Goal: Task Accomplishment & Management: Manage account settings

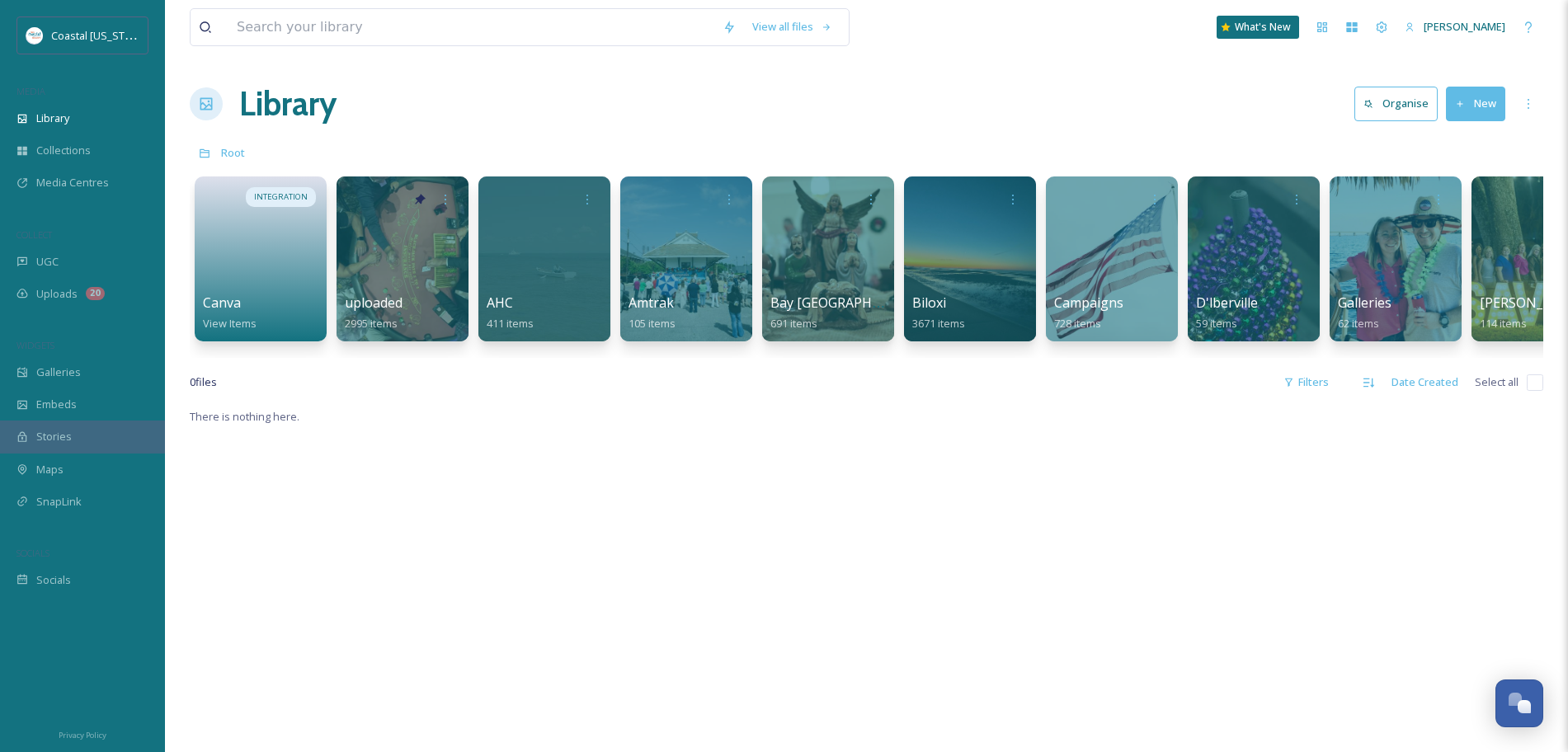
click at [916, 296] on span "Biloxi" at bounding box center [930, 302] width 34 height 18
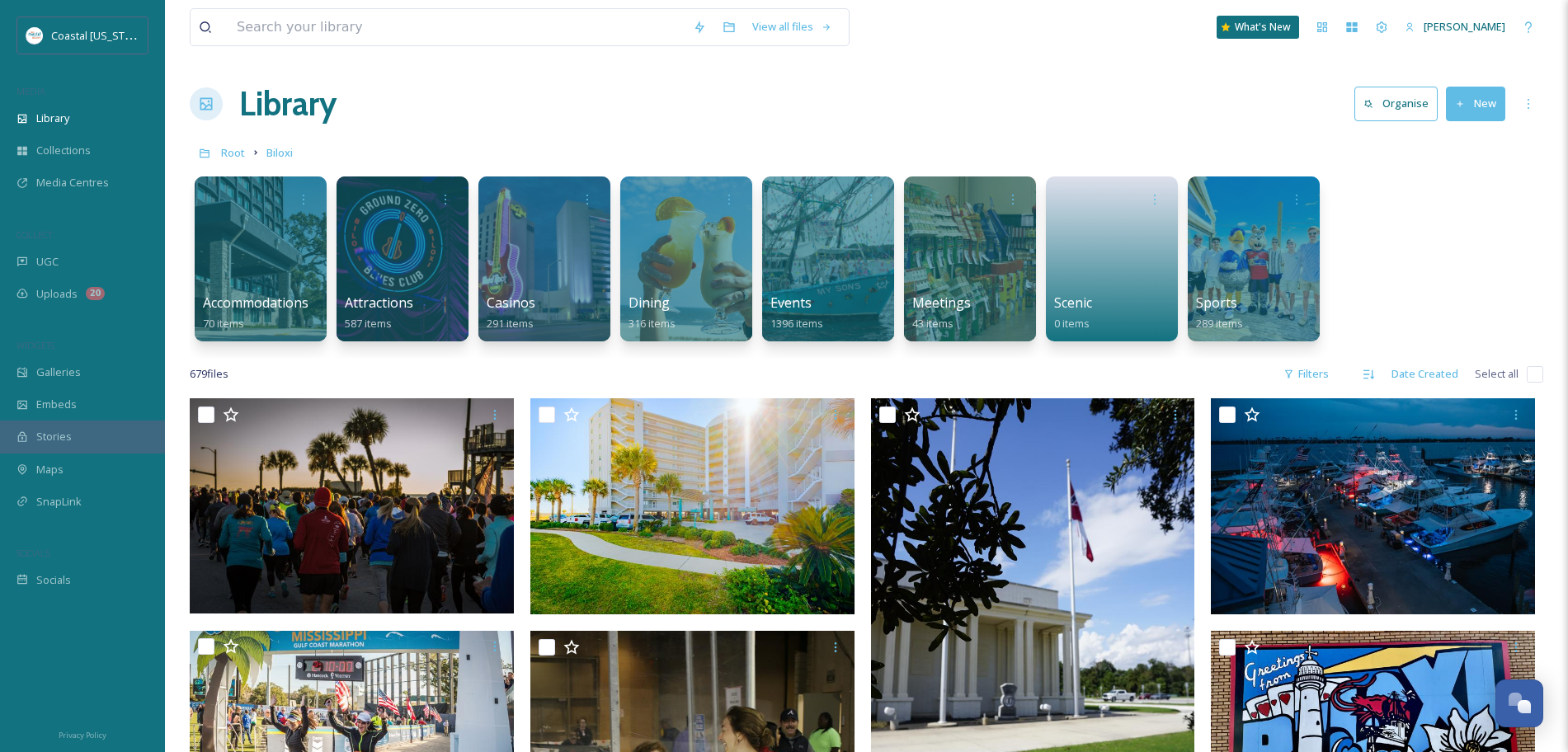
click at [267, 94] on h1 "Library" at bounding box center [287, 104] width 97 height 50
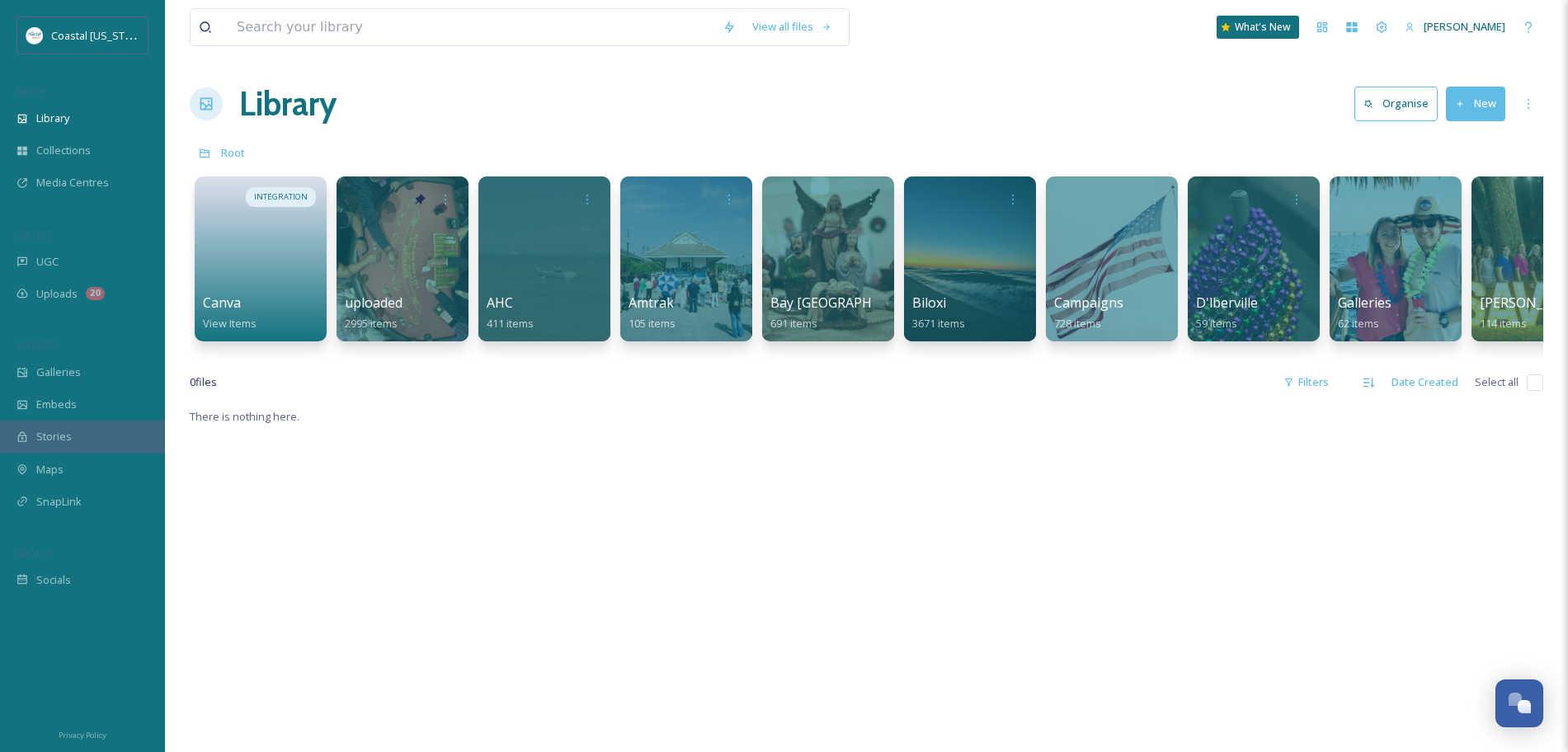
click at [427, 290] on div at bounding box center [403, 258] width 132 height 165
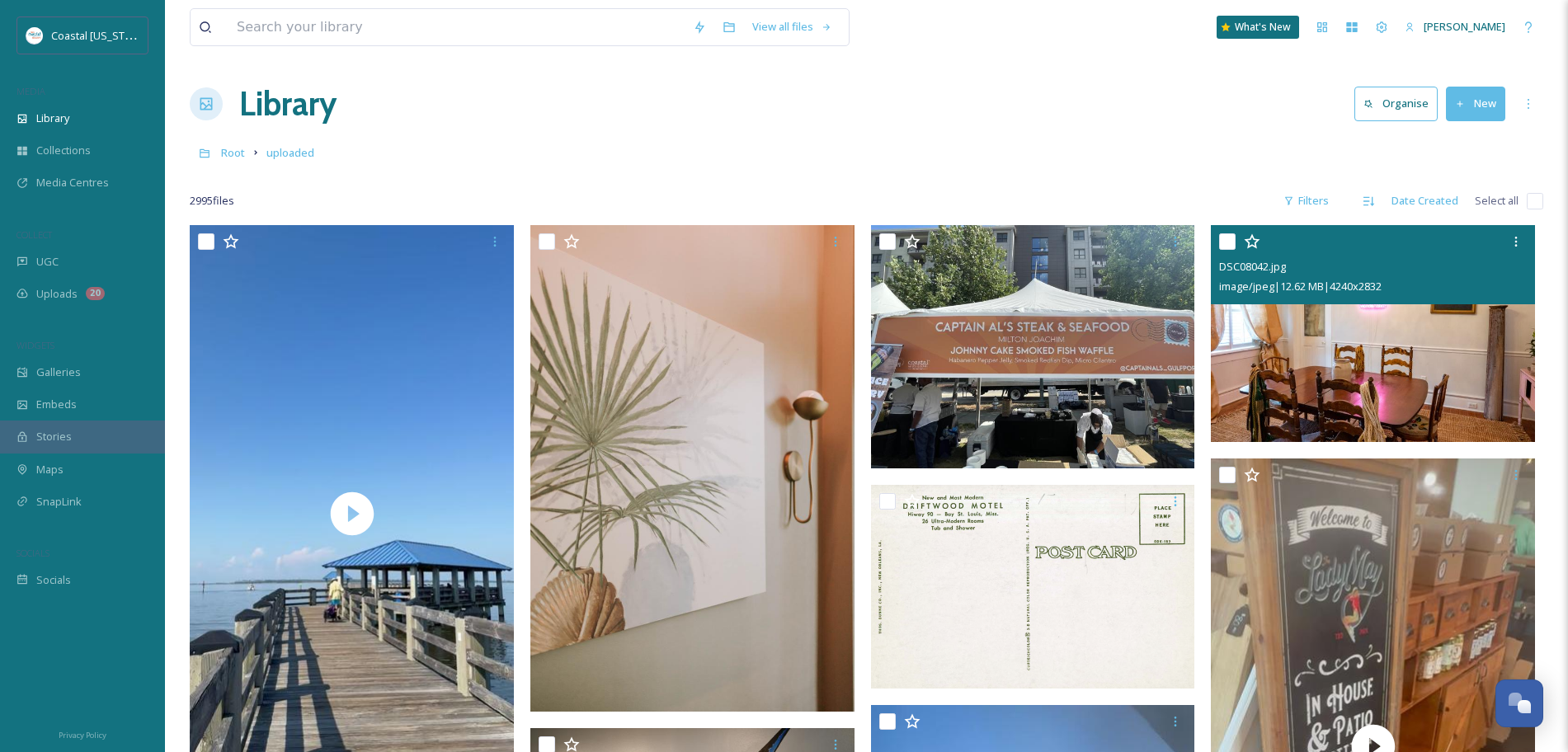
click at [1517, 240] on icon at bounding box center [1516, 241] width 14 height 14
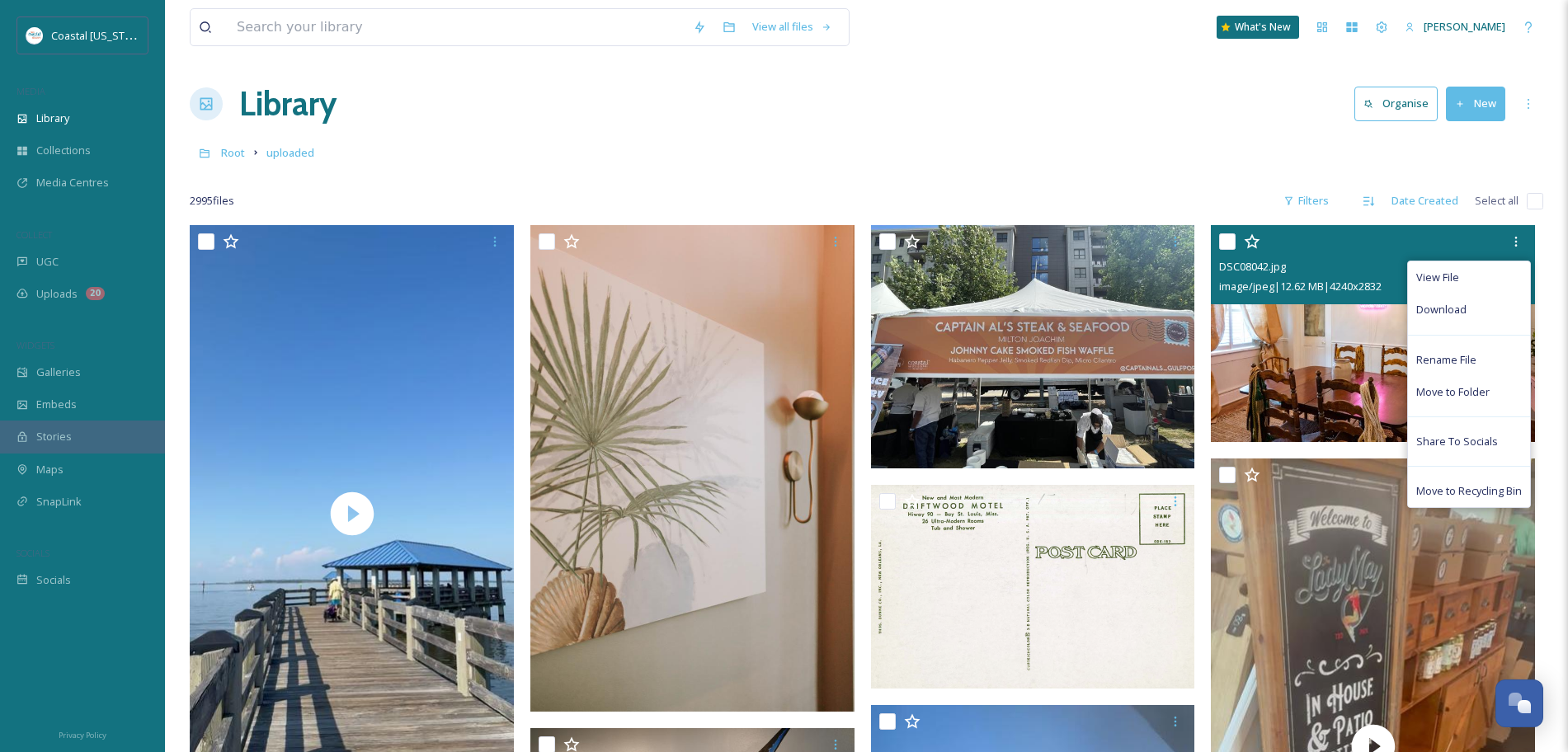
click at [1446, 486] on span "Move to Recycling Bin" at bounding box center [1469, 491] width 106 height 16
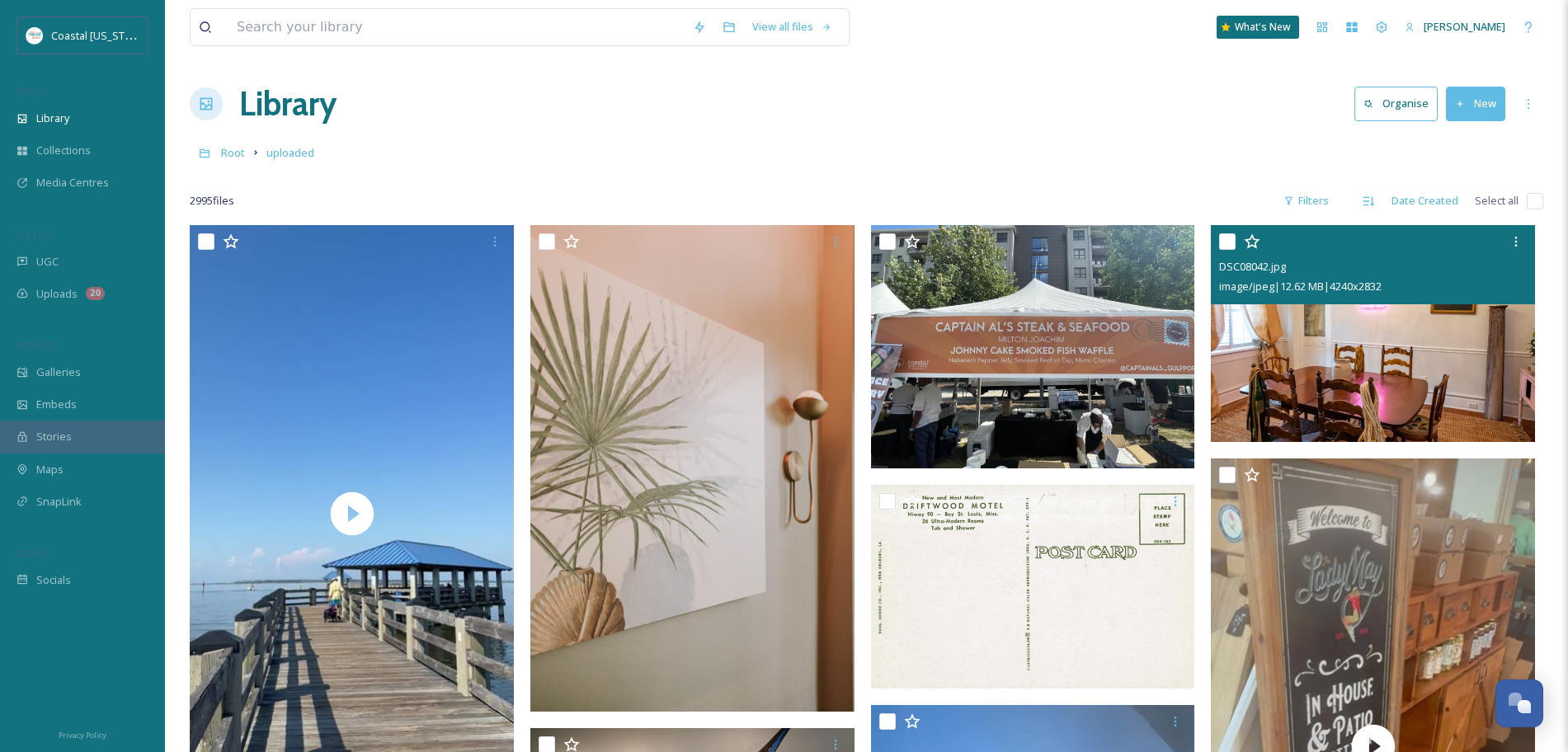
click at [1515, 241] on icon at bounding box center [1516, 241] width 14 height 14
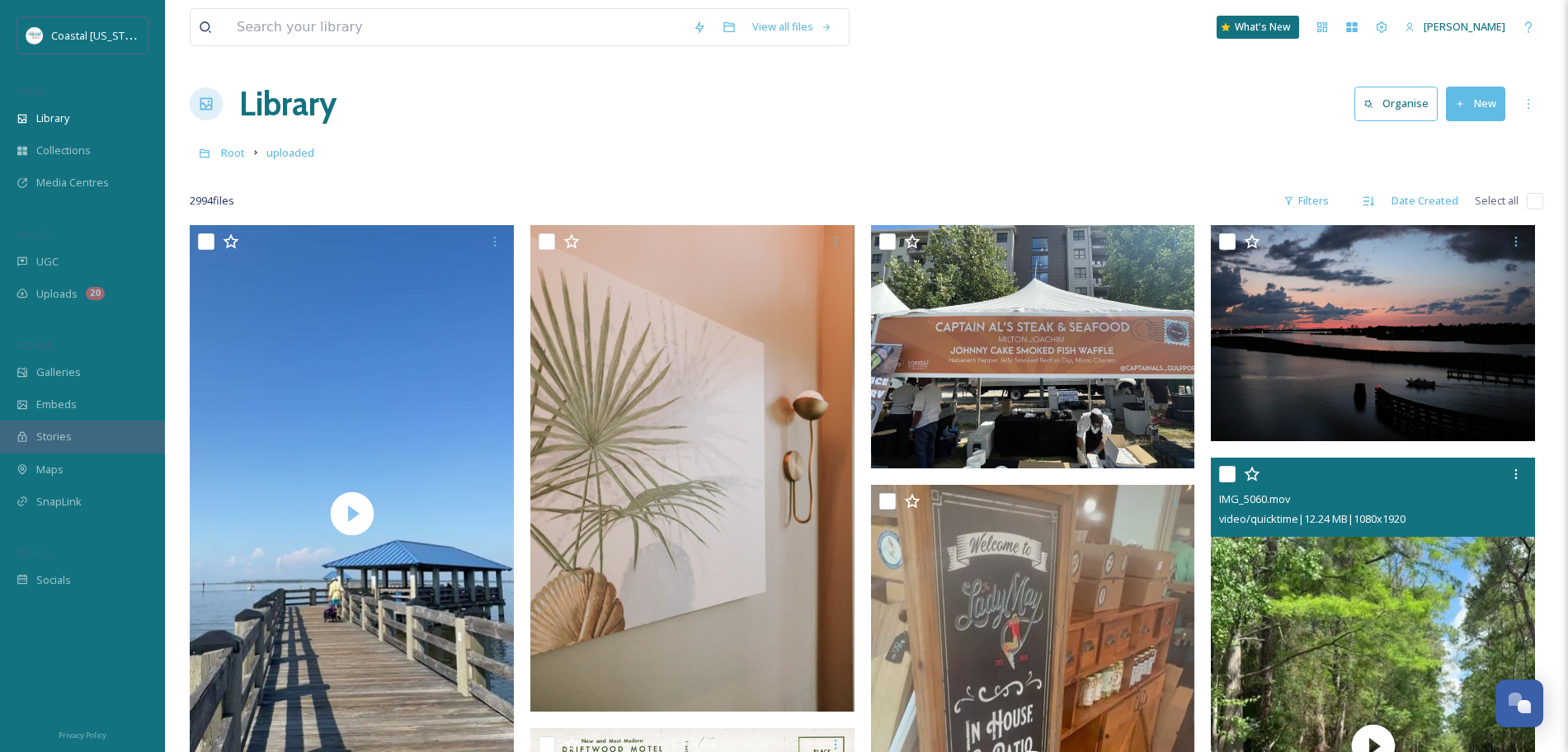
click at [1231, 466] on input "checkbox" at bounding box center [1228, 474] width 17 height 17
checkbox input "true"
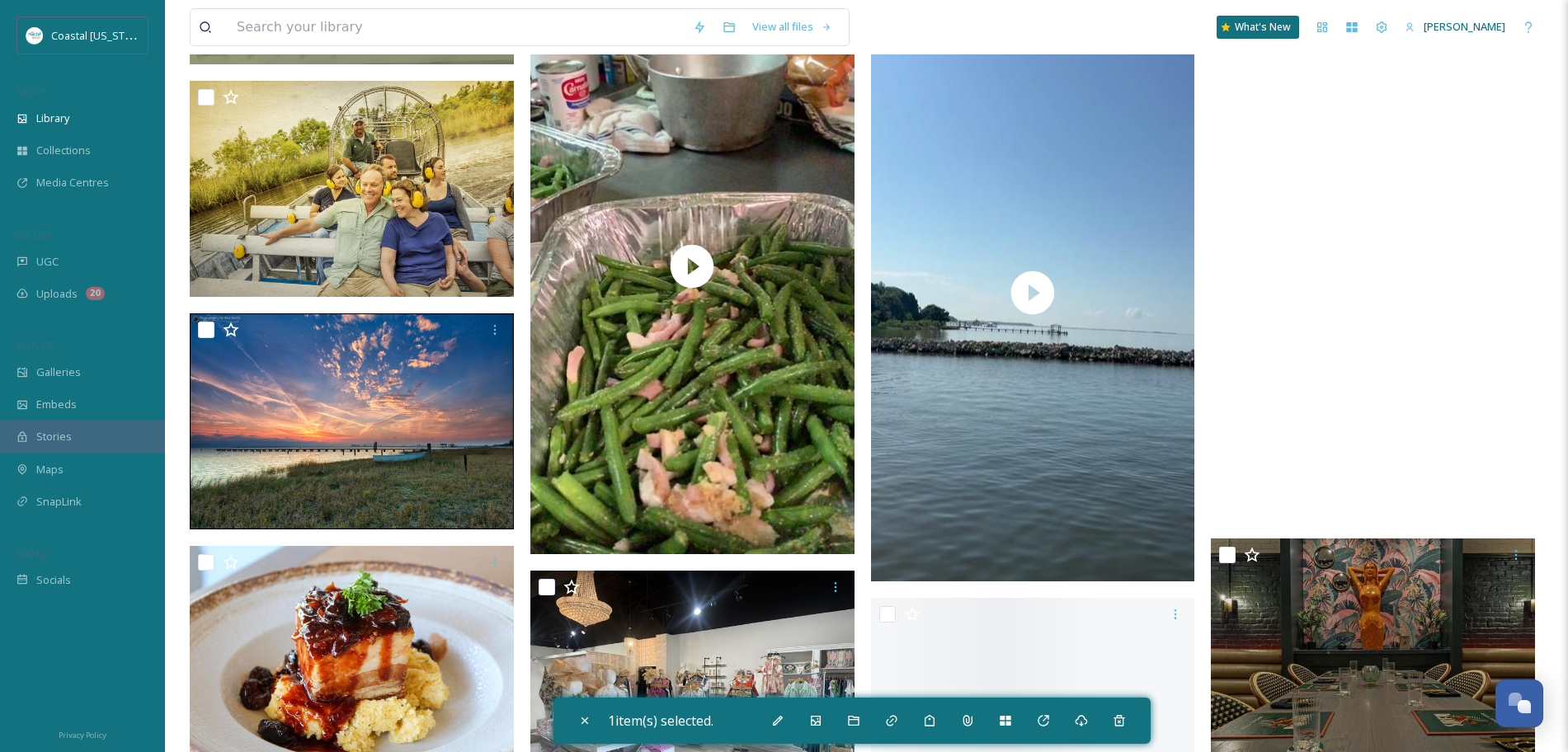
scroll to position [1563, 0]
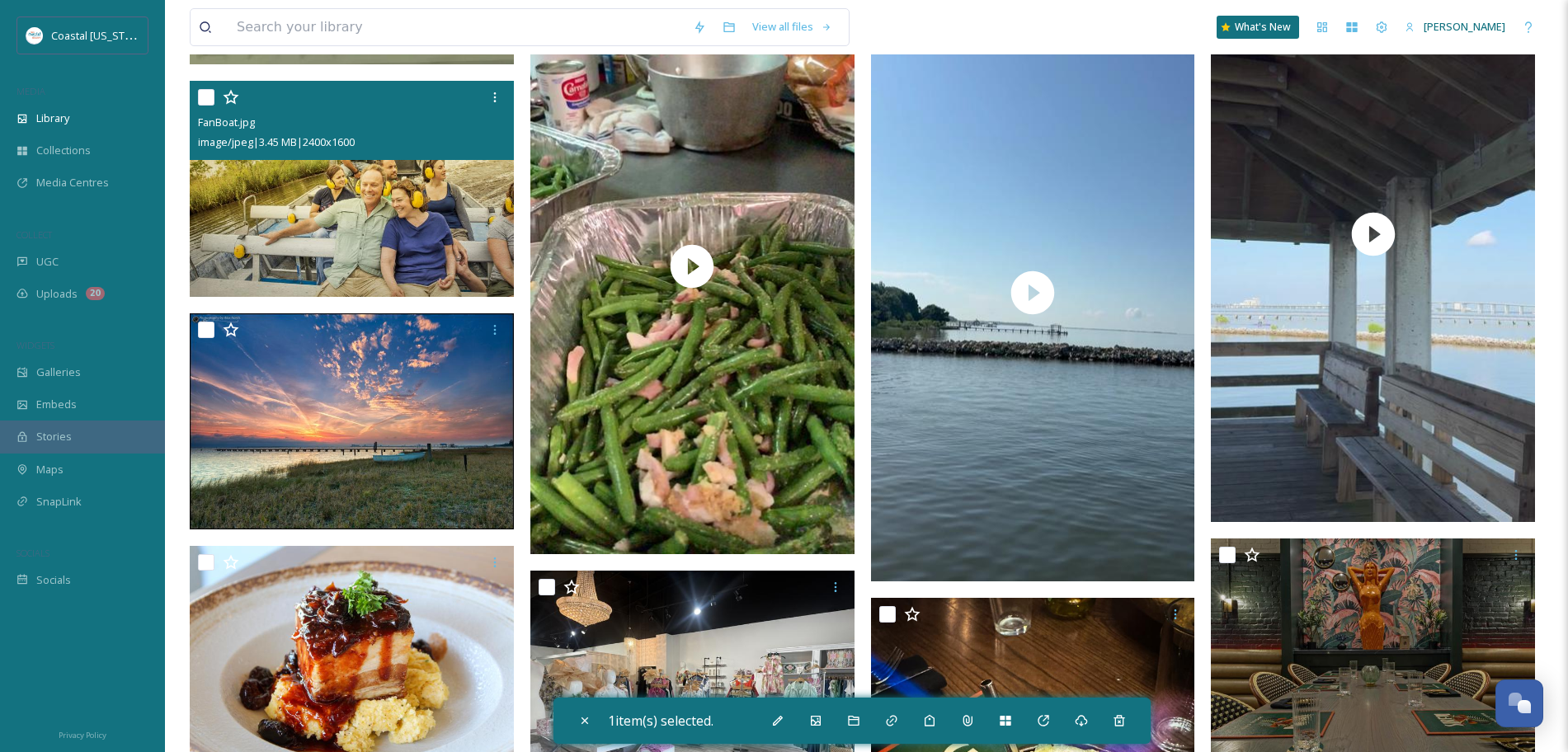
click at [203, 99] on input "checkbox" at bounding box center [206, 98] width 17 height 17
checkbox input "true"
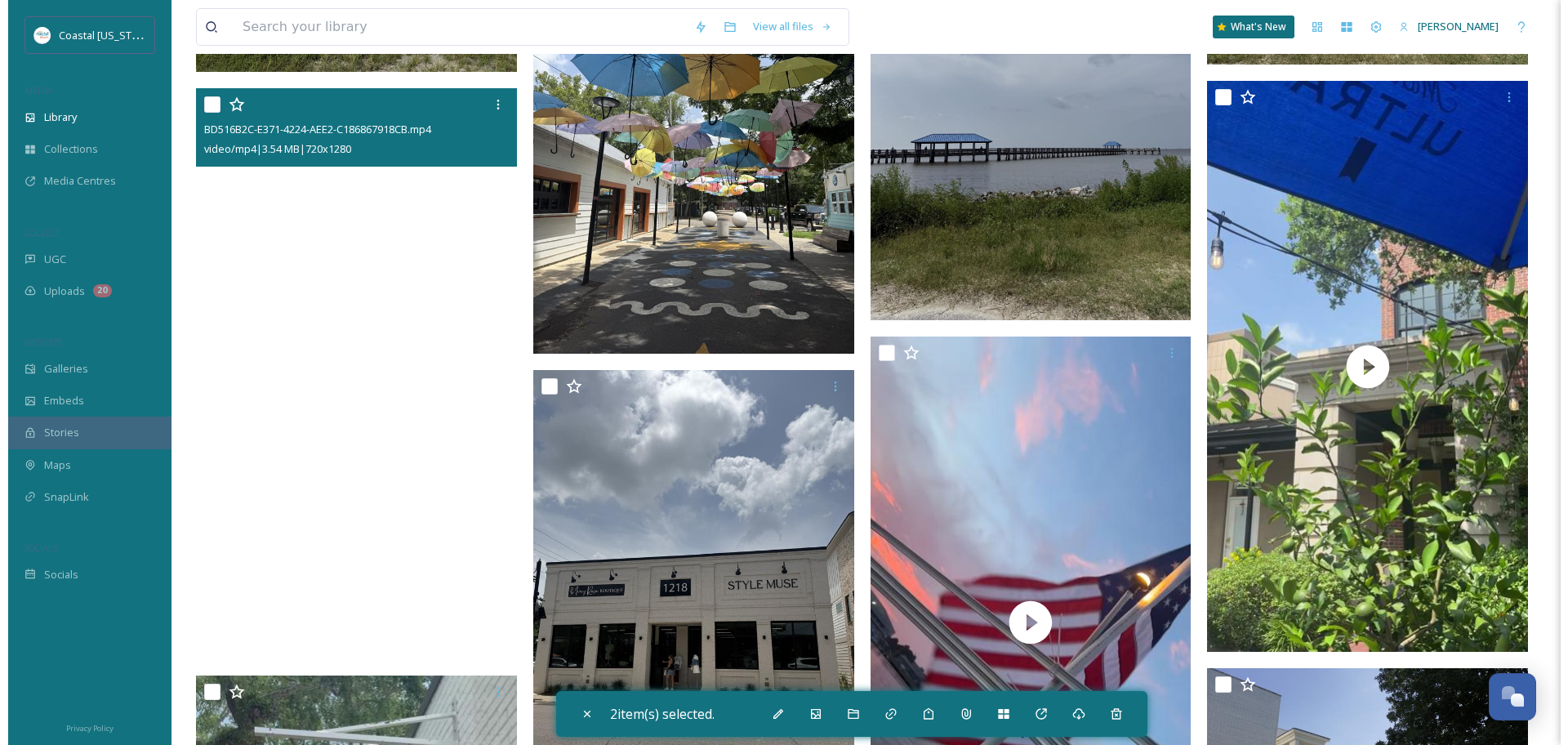
scroll to position [2998, 0]
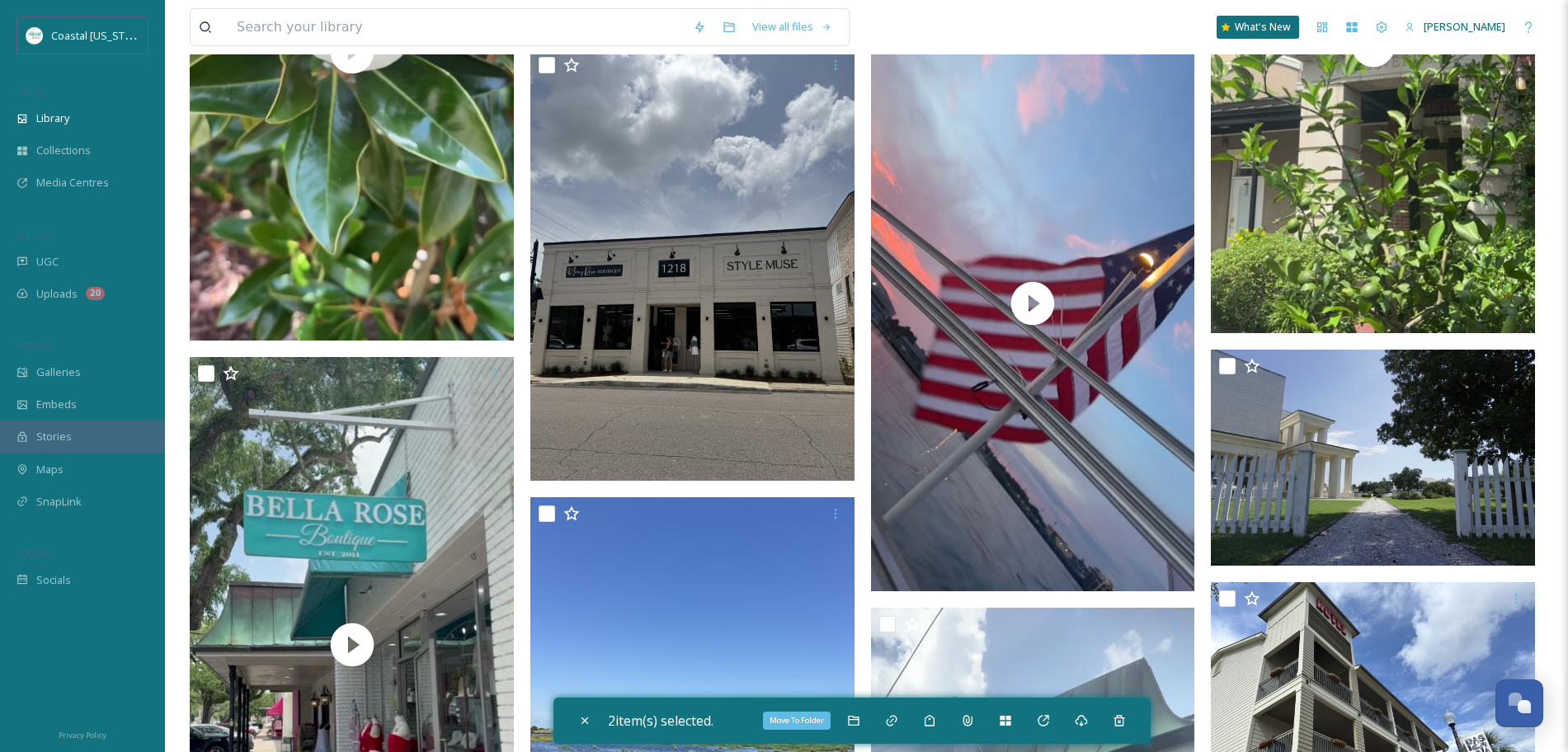
click at [860, 733] on div "Move To Folder" at bounding box center [854, 720] width 30 height 30
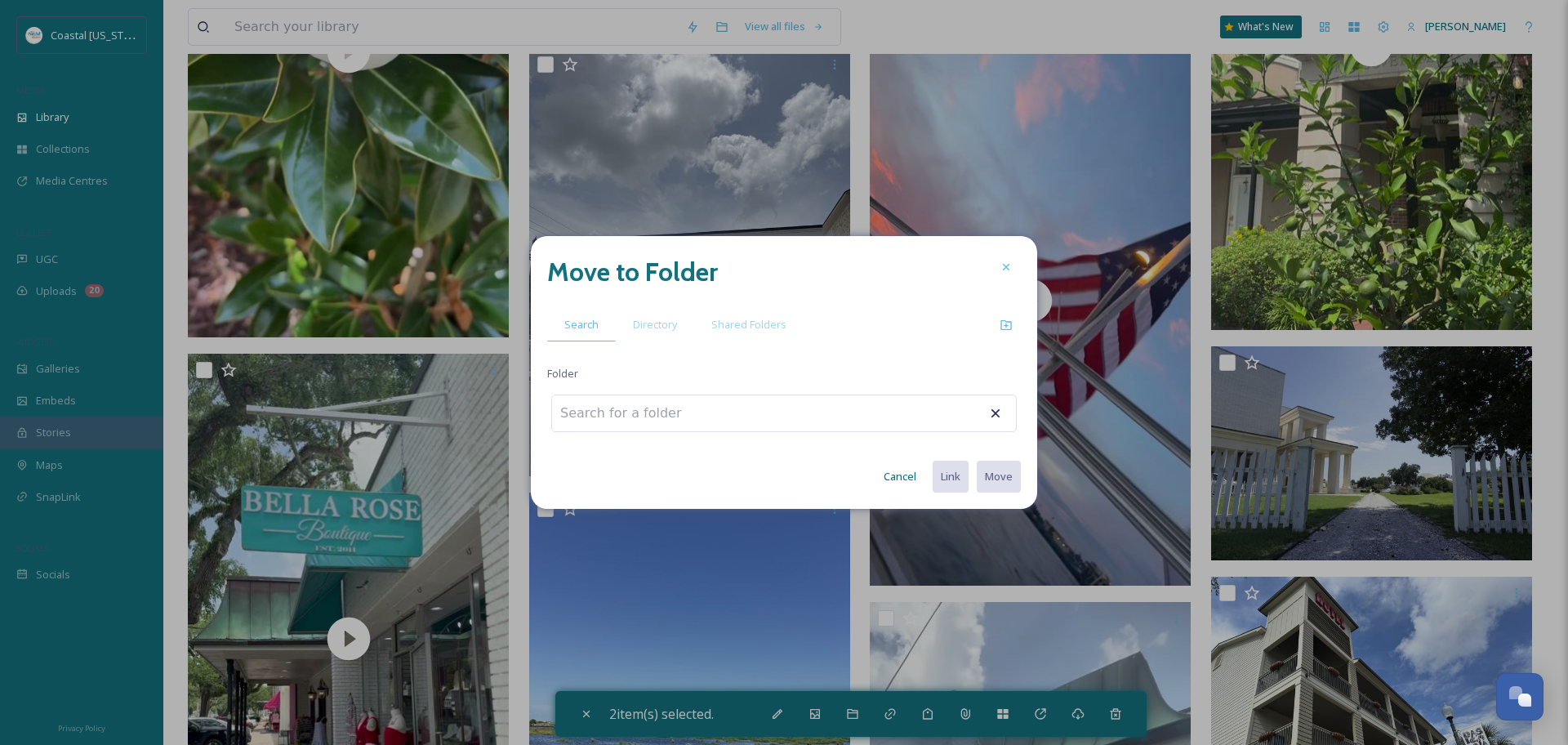
click at [668, 330] on span "Directory" at bounding box center [654, 324] width 44 height 16
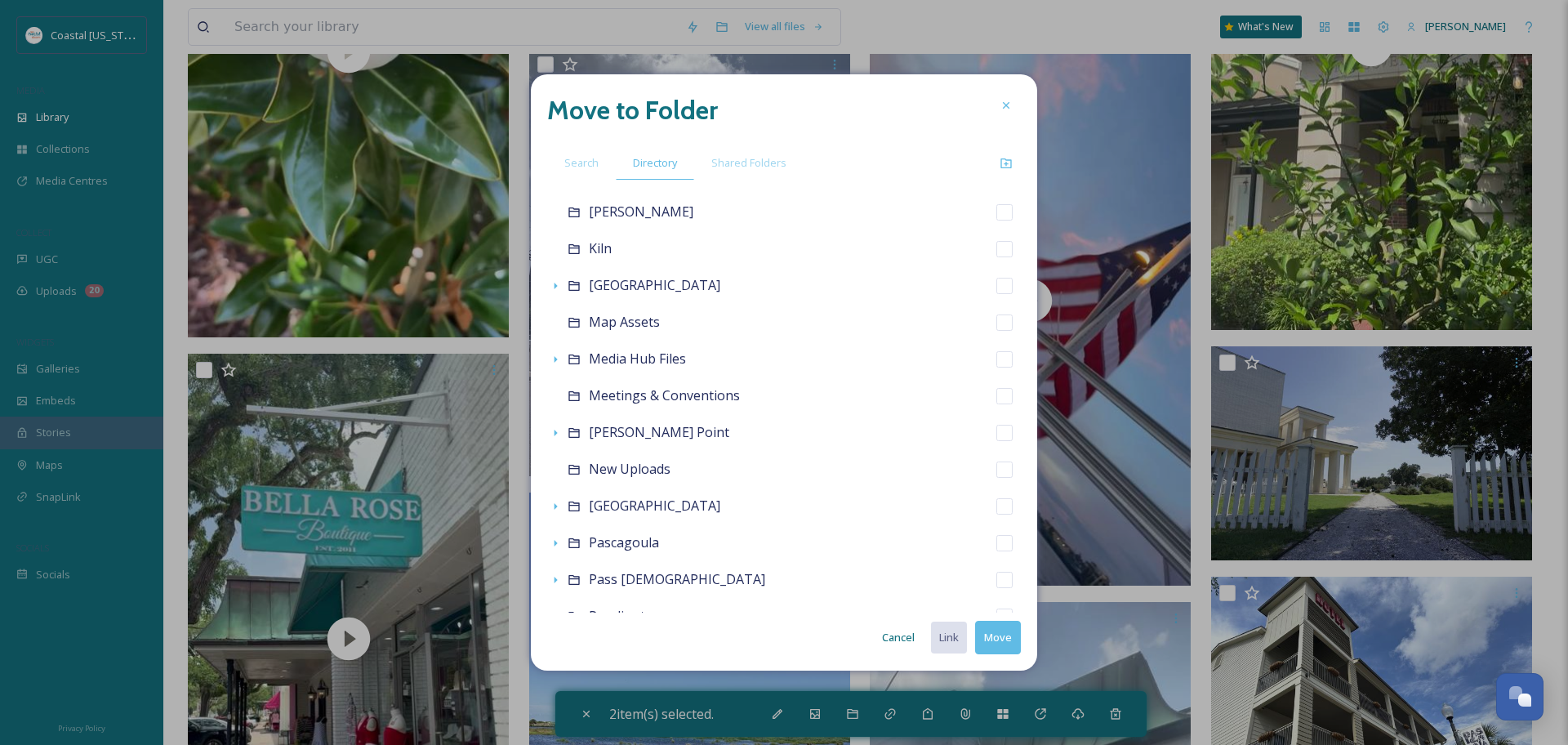
scroll to position [456, 0]
click at [685, 421] on div "[PERSON_NAME] Point" at bounding box center [784, 428] width 474 height 37
checkbox input "false"
checkbox input "true"
click at [994, 635] on button "Move" at bounding box center [998, 638] width 46 height 33
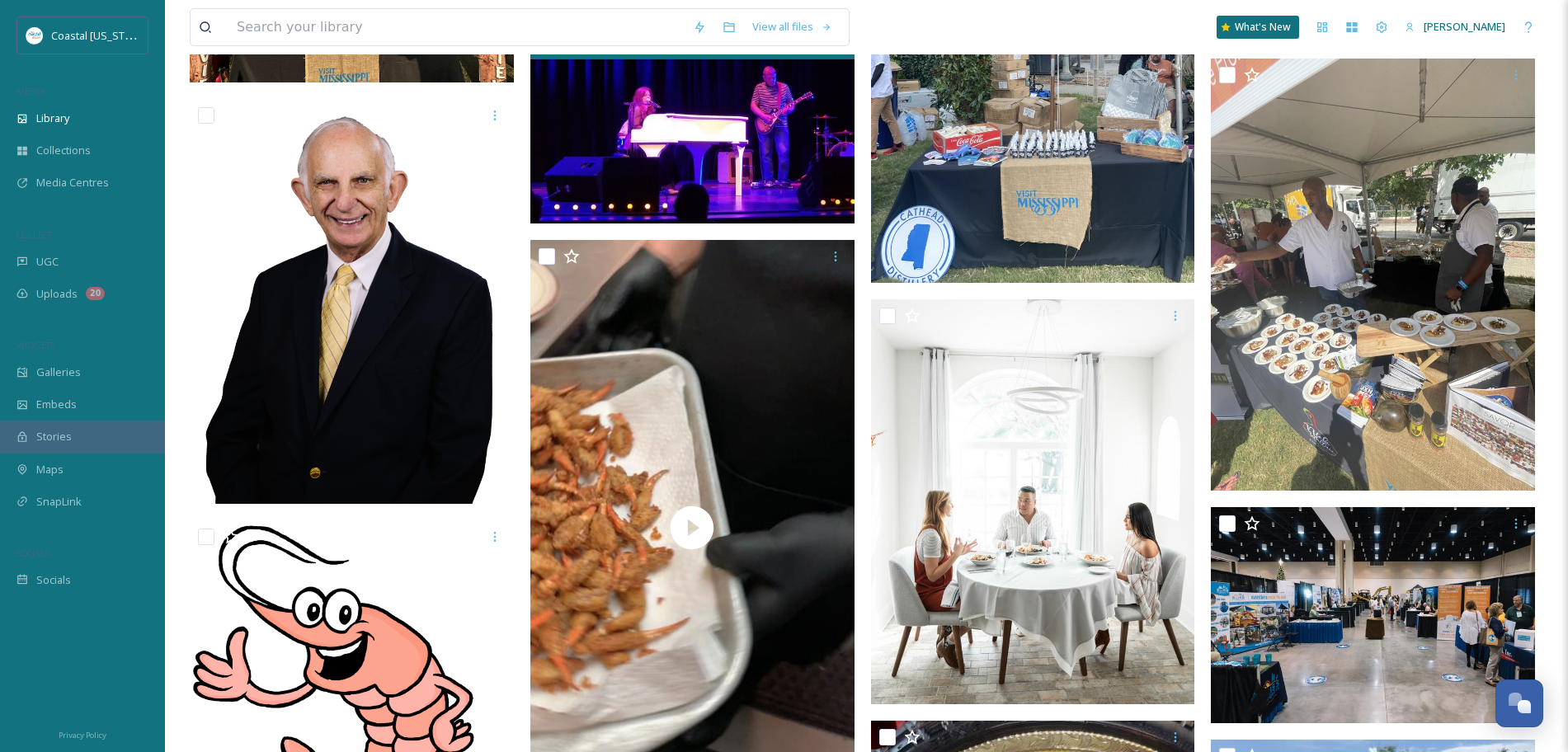
scroll to position [10352, 0]
click at [409, 35] on input at bounding box center [457, 27] width 456 height 36
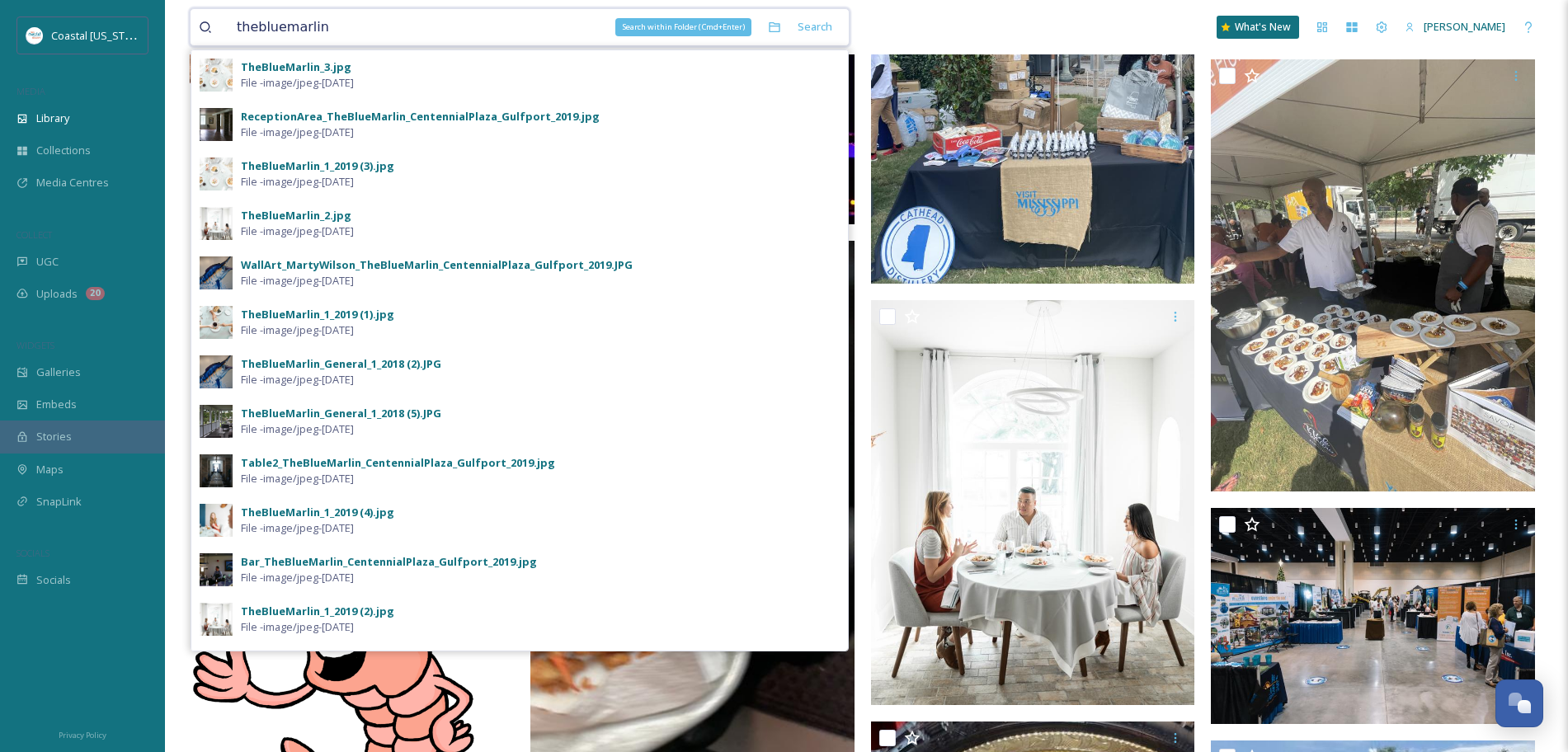
type input "thebluemarlin"
click at [773, 34] on div "Search within Folder (Cmd+Enter)" at bounding box center [774, 27] width 30 height 30
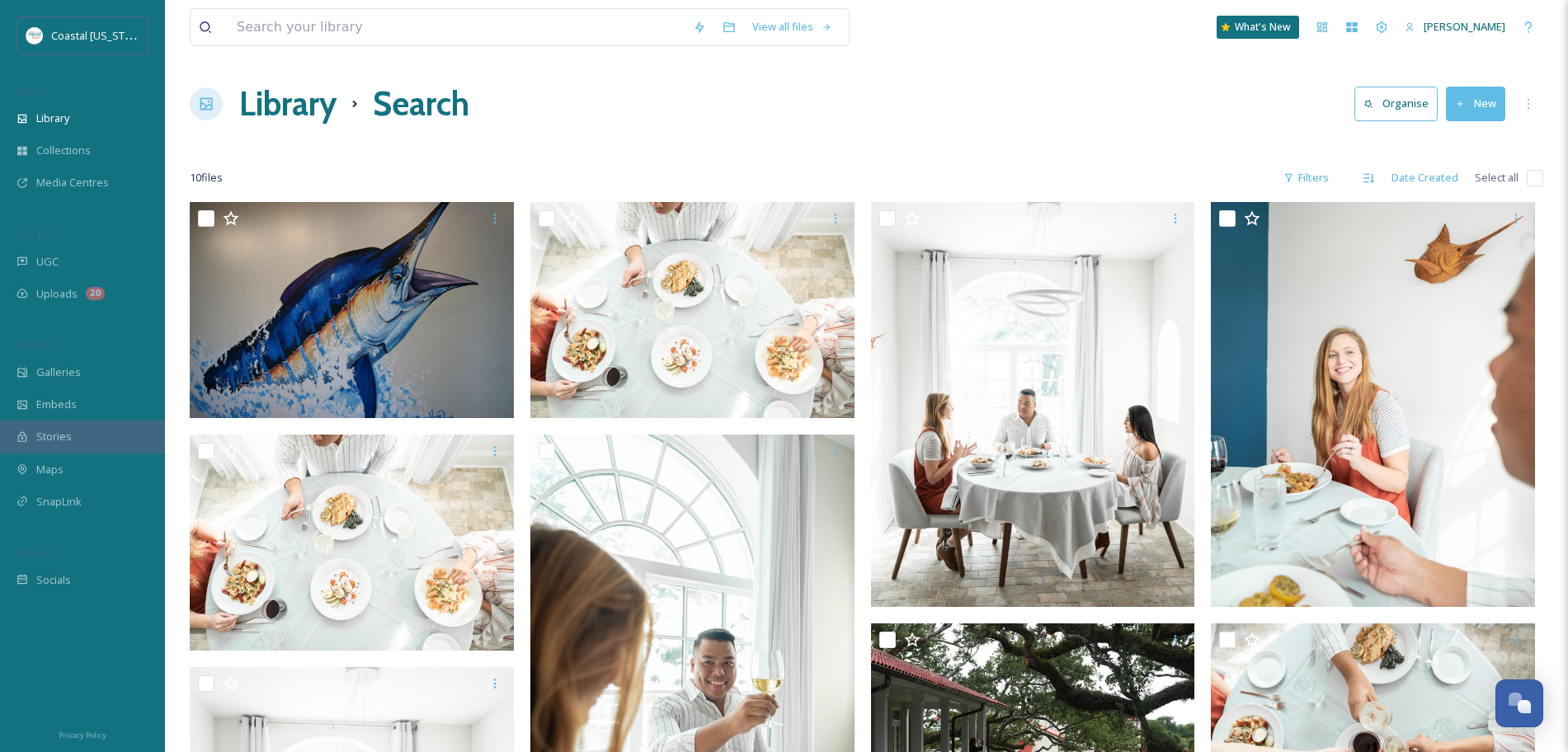
click at [1533, 179] on input "checkbox" at bounding box center [1536, 178] width 17 height 17
checkbox input "true"
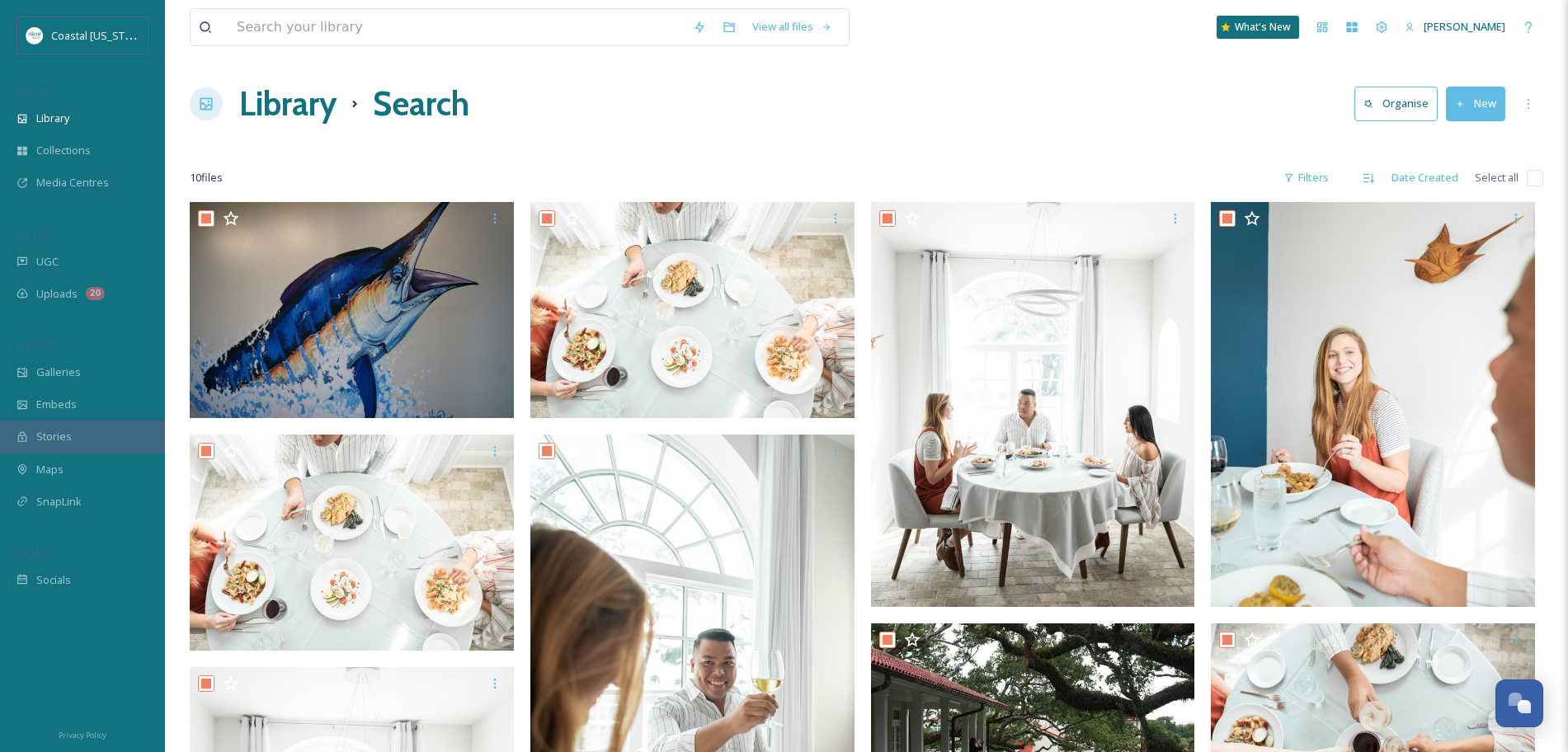
checkbox input "true"
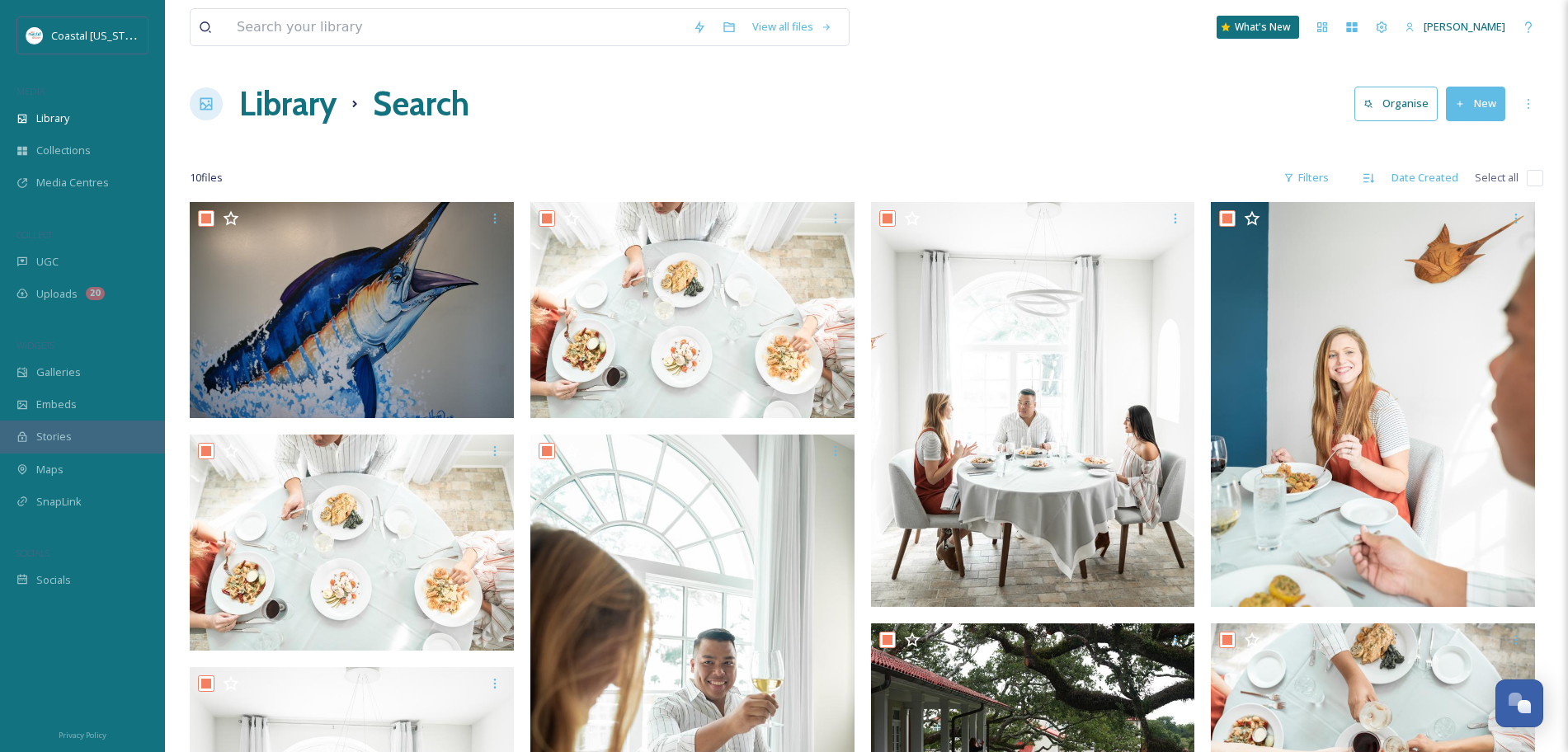
checkbox input "true"
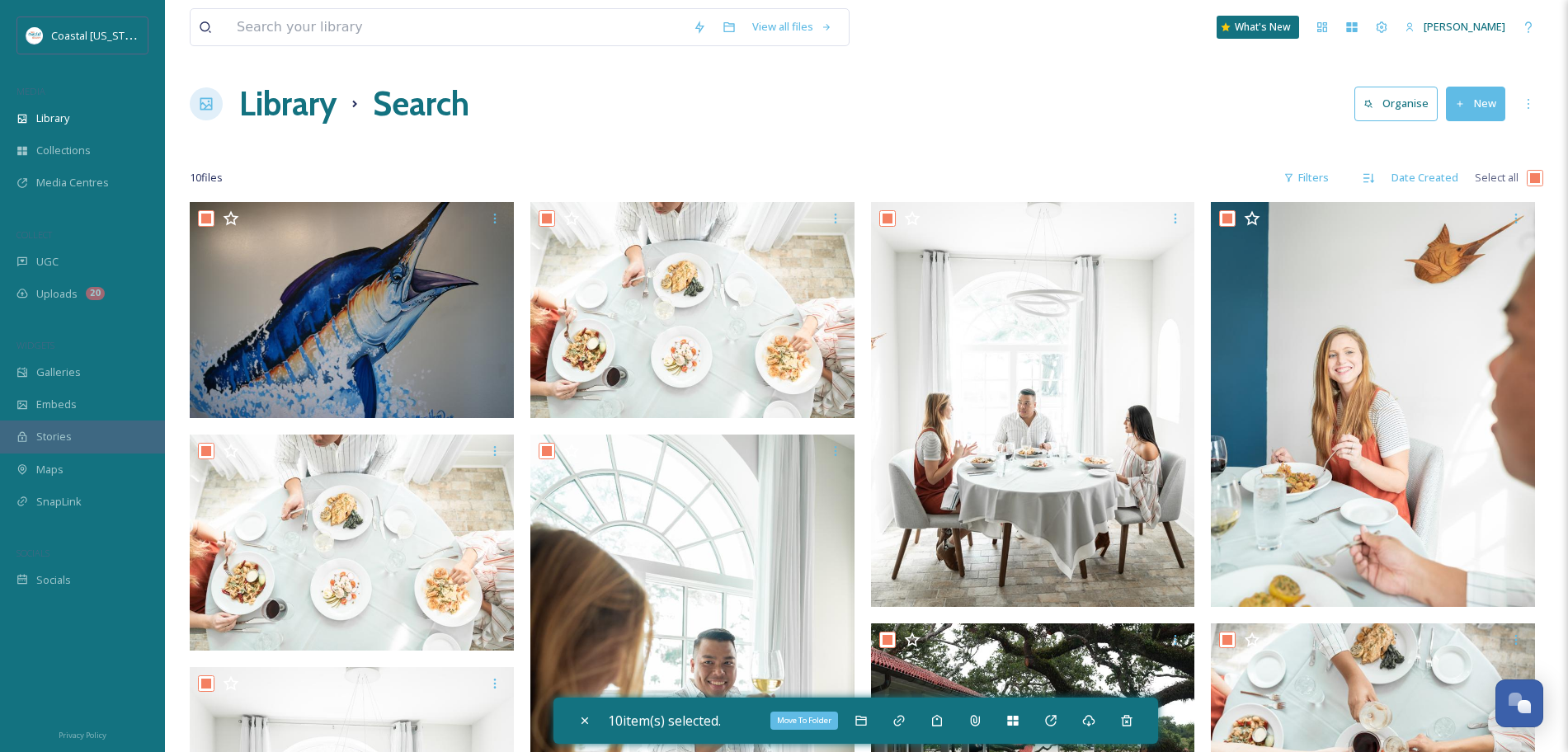
click at [860, 711] on div "Move To Folder" at bounding box center [860, 720] width 30 height 30
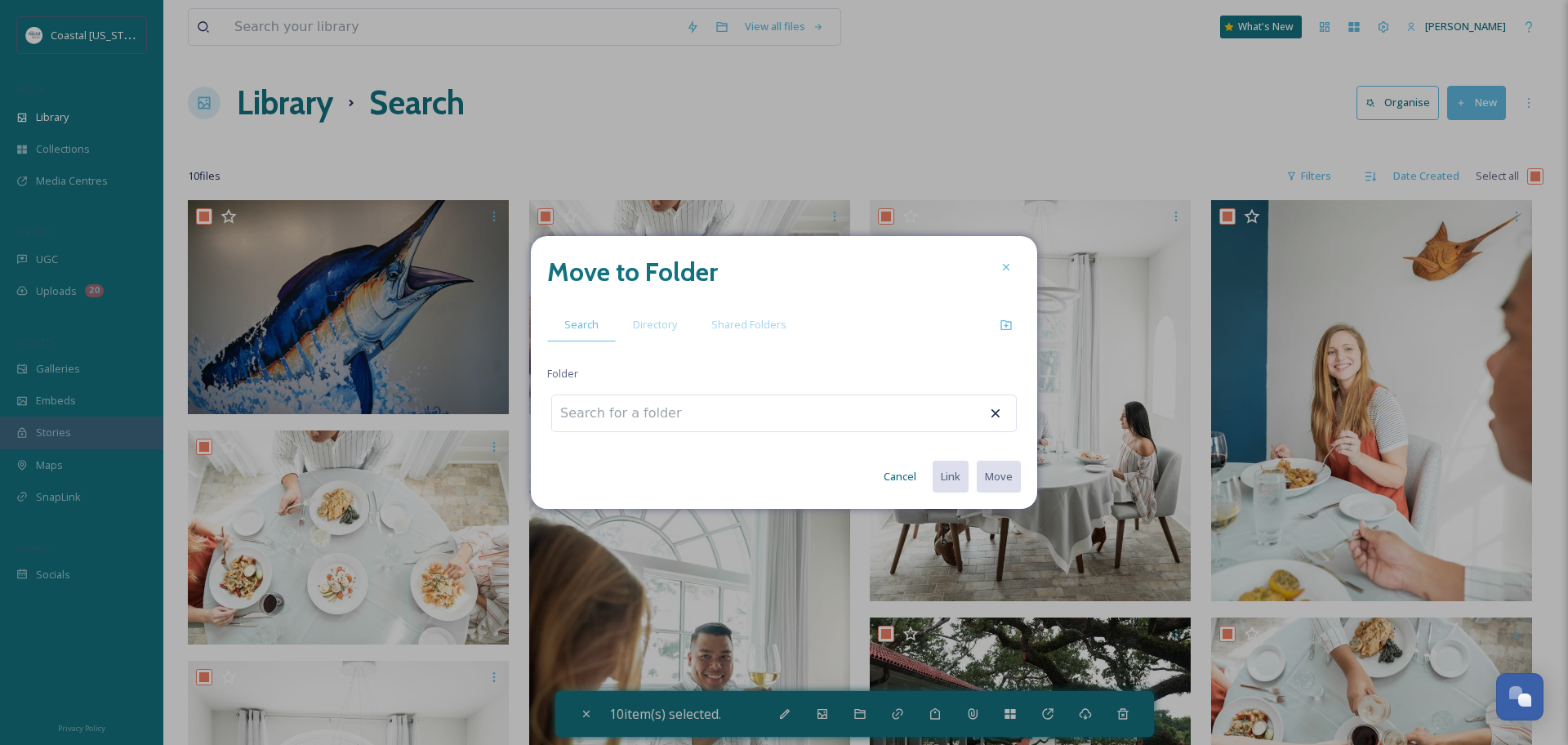
click at [655, 319] on span "Directory" at bounding box center [654, 324] width 44 height 16
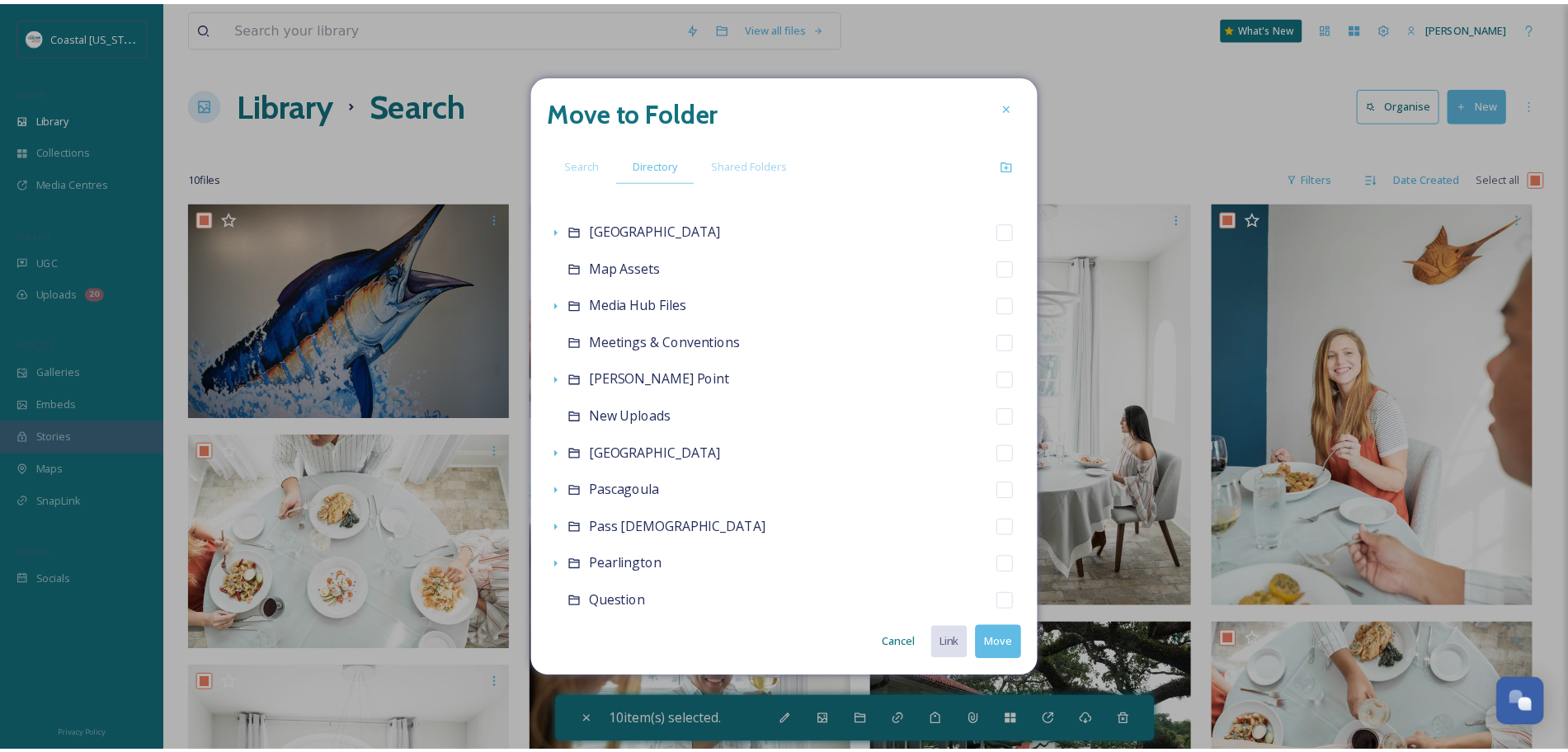
scroll to position [742, 0]
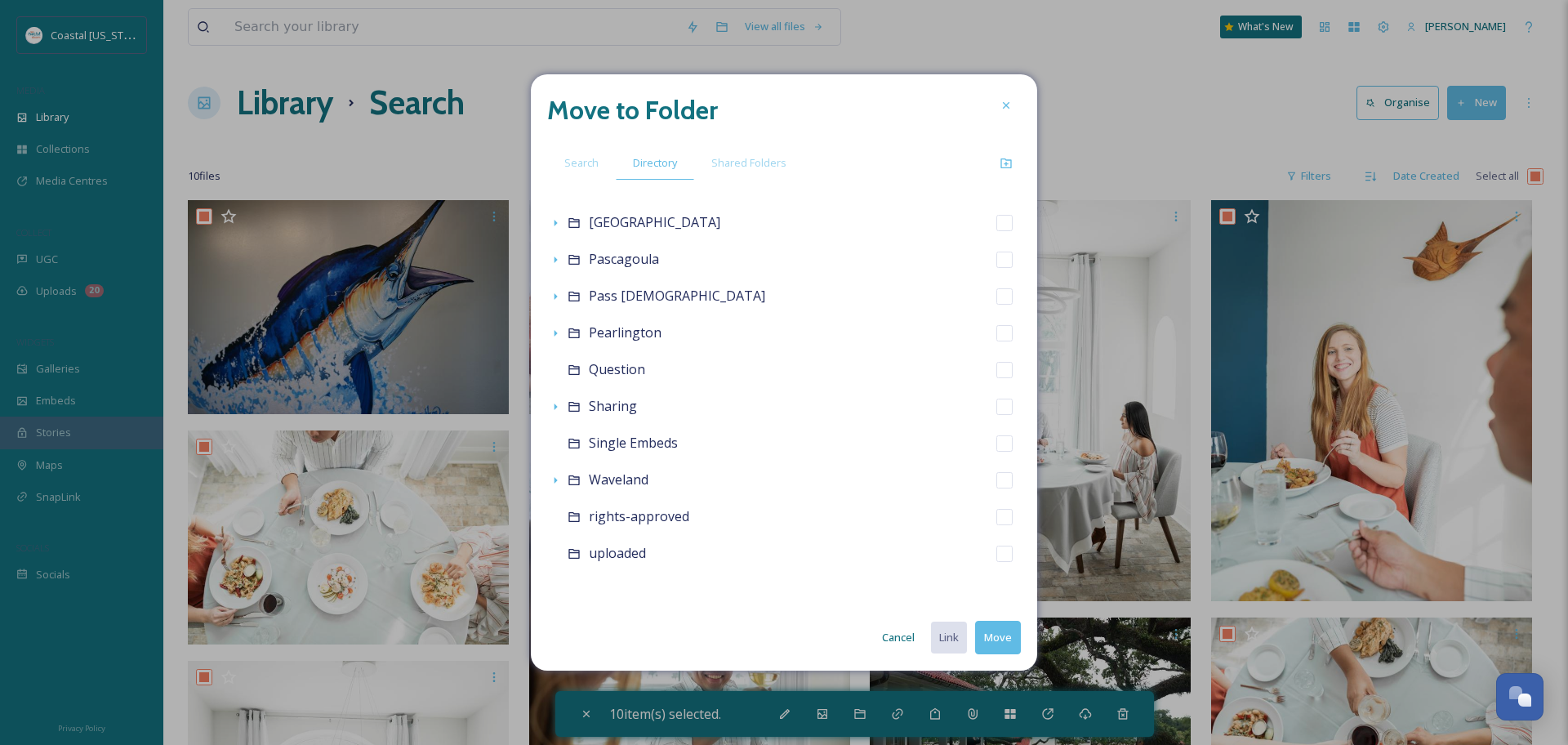
click at [998, 365] on div "Question" at bounding box center [784, 370] width 474 height 37
checkbox input "false"
checkbox input "true"
click at [998, 641] on button "Move" at bounding box center [998, 638] width 46 height 33
checkbox input "false"
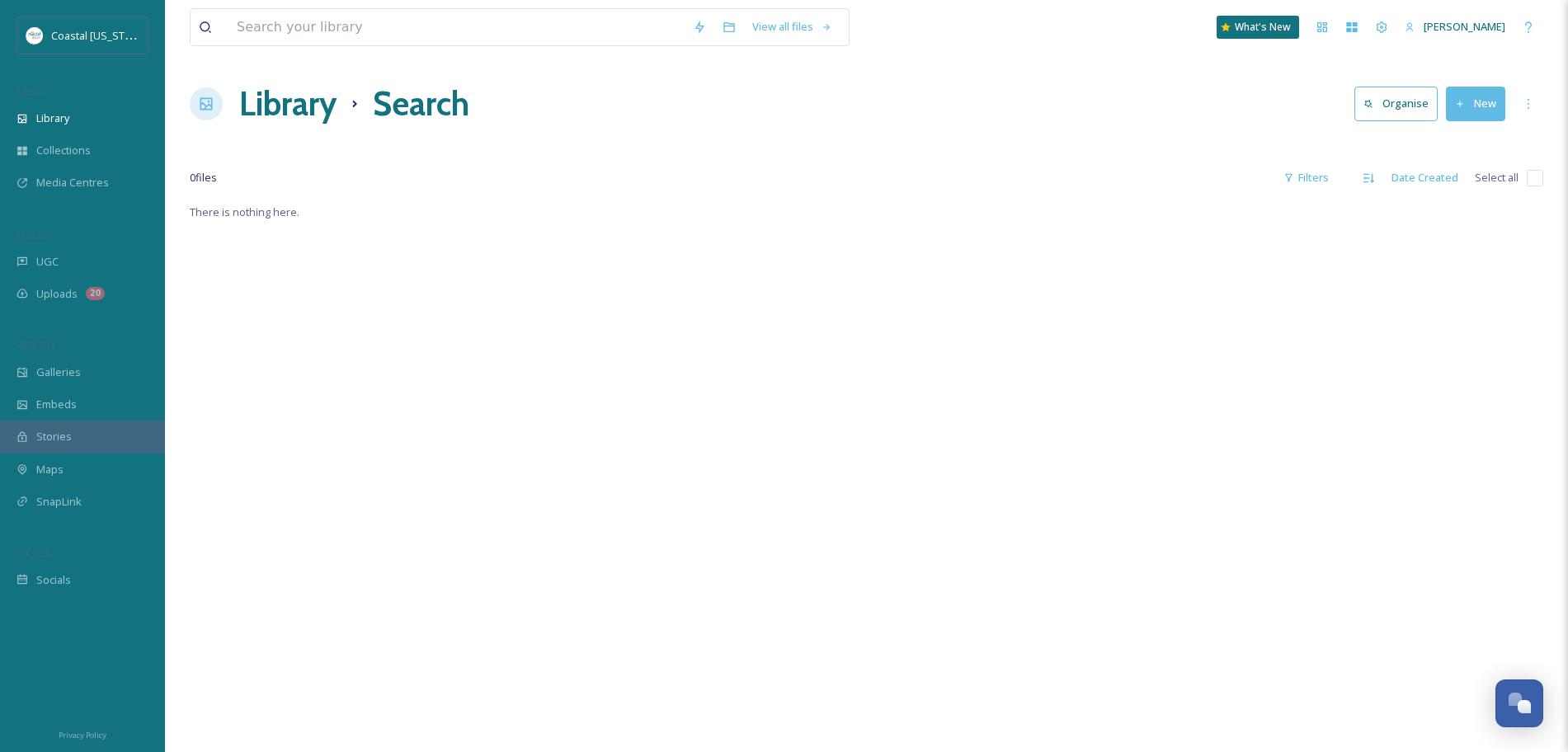
click at [313, 73] on div "View all files What's New [PERSON_NAME] Library Search Organise New Your Select…" at bounding box center [866, 477] width 1403 height 954
click at [313, 94] on h1 "Library" at bounding box center [287, 104] width 97 height 50
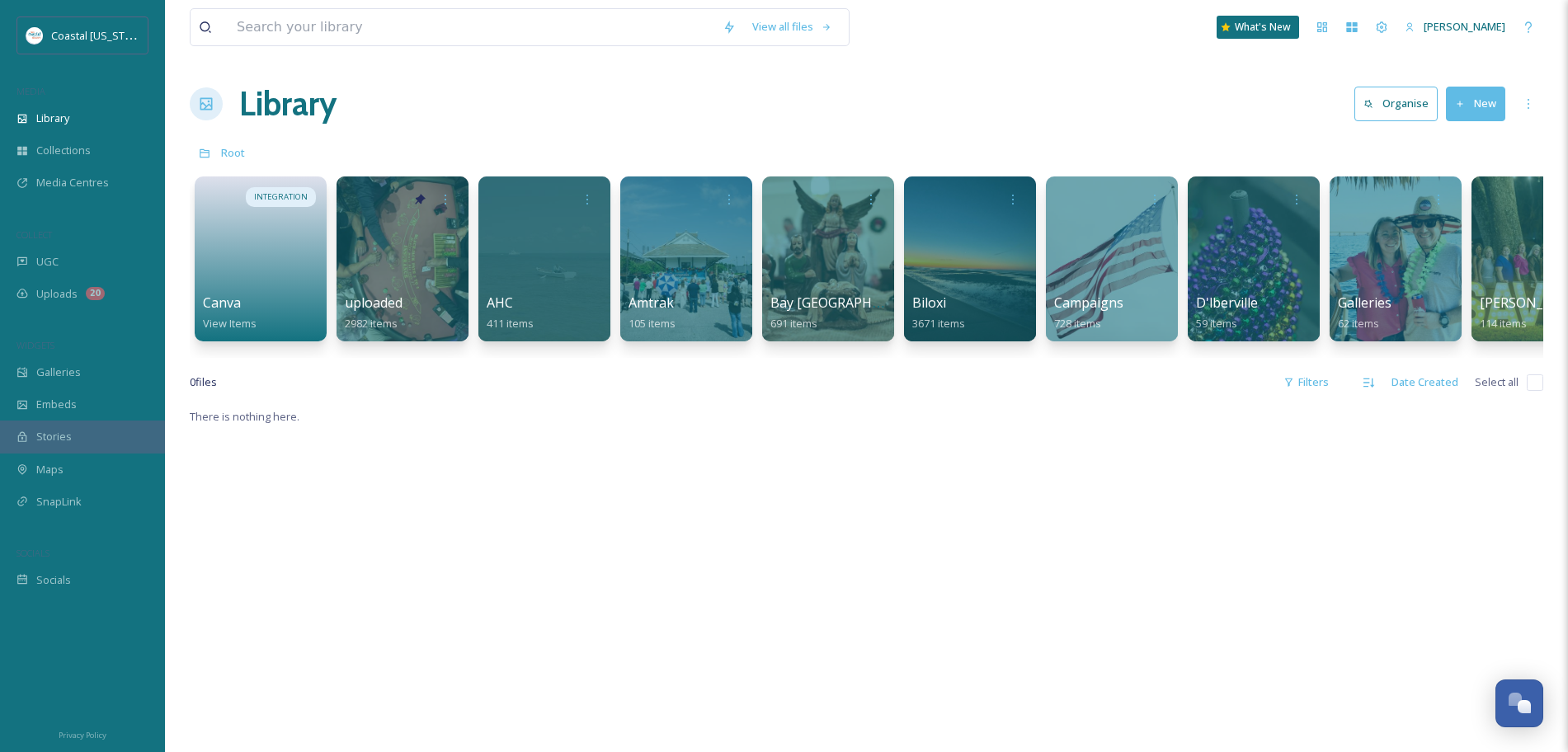
click at [415, 314] on div "uploaded 2982 items" at bounding box center [402, 313] width 116 height 41
click at [431, 325] on div "uploaded 2982 items" at bounding box center [402, 313] width 116 height 41
click at [373, 279] on div at bounding box center [403, 258] width 132 height 165
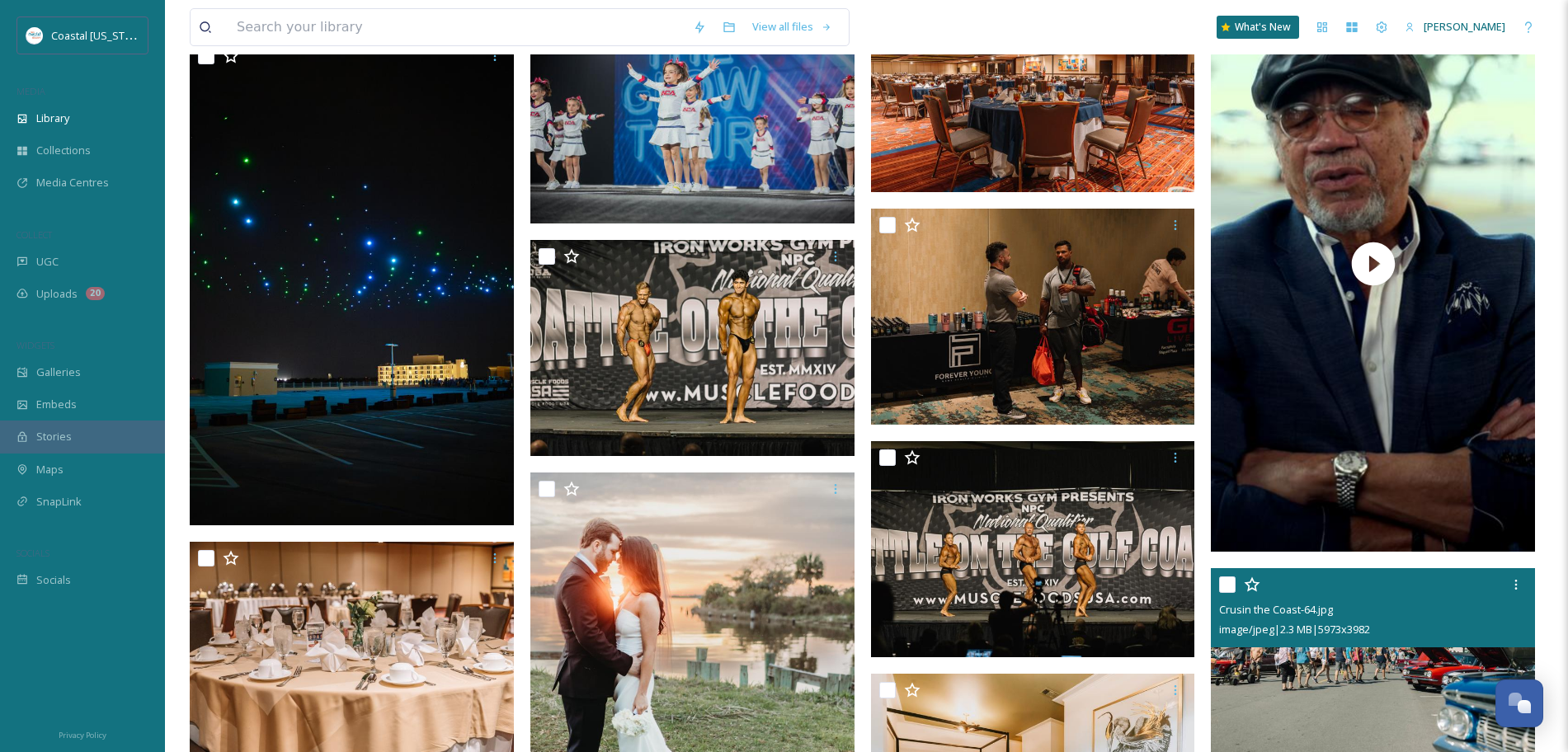
scroll to position [5755, 0]
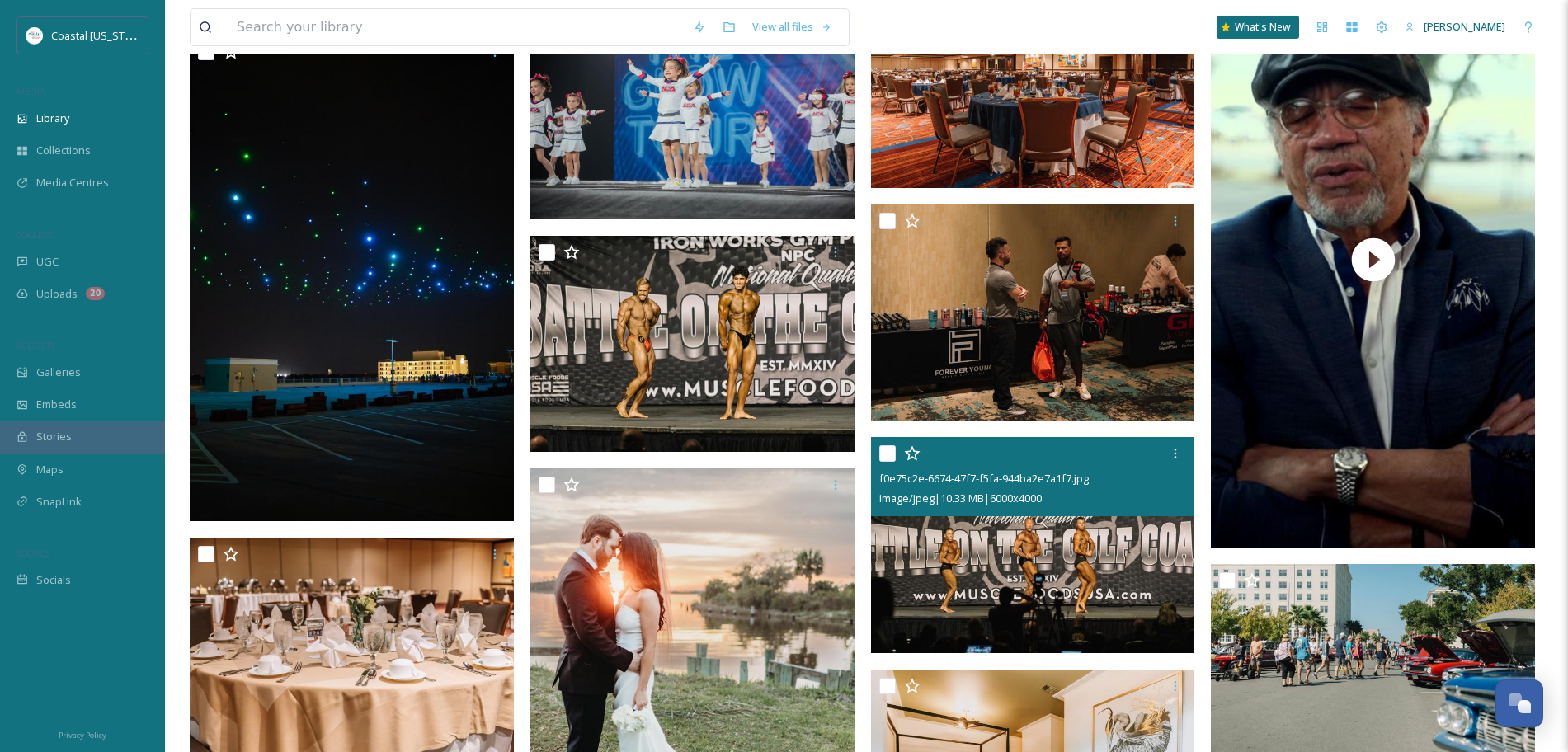
click at [885, 455] on input "checkbox" at bounding box center [888, 454] width 17 height 17
checkbox input "true"
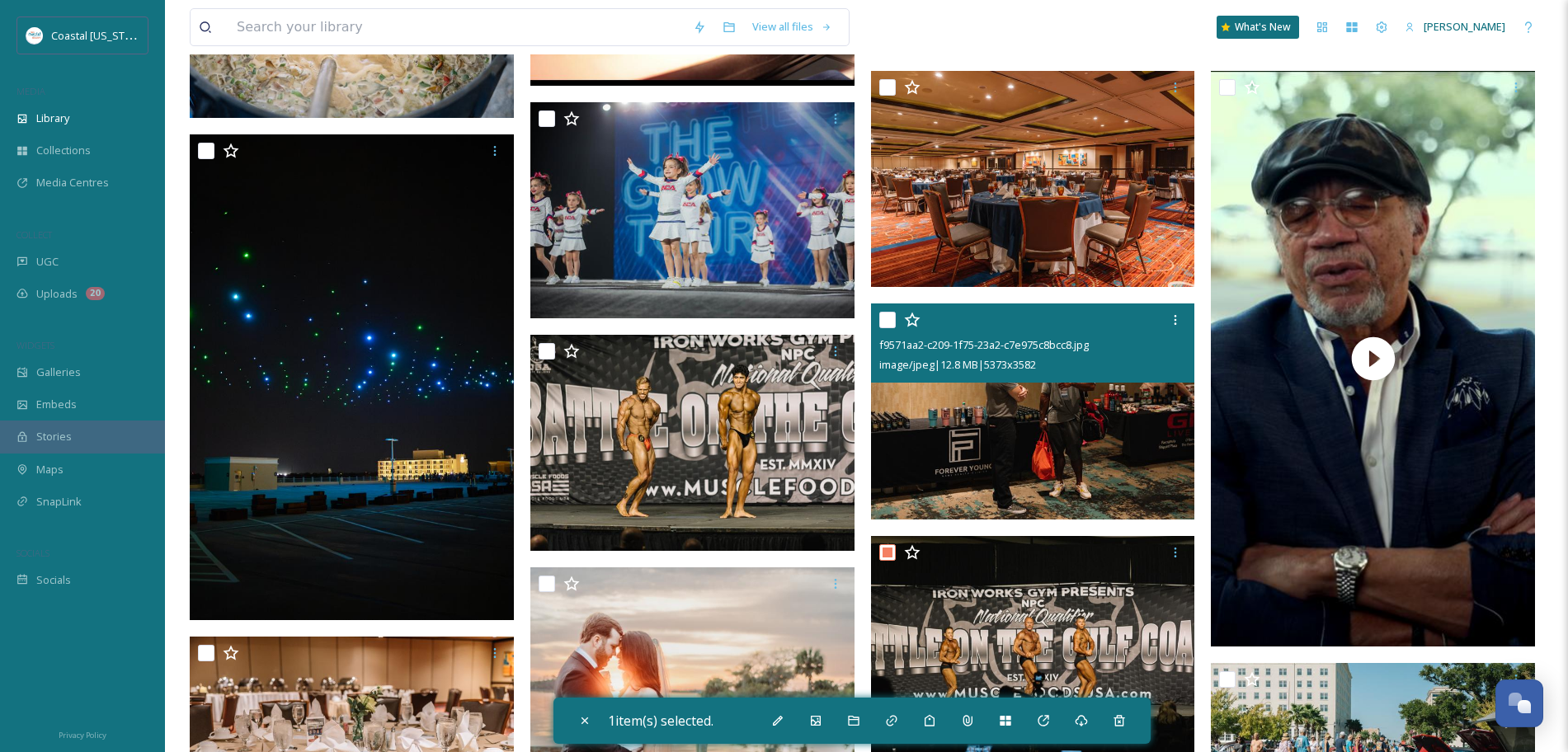
scroll to position [5629, 0]
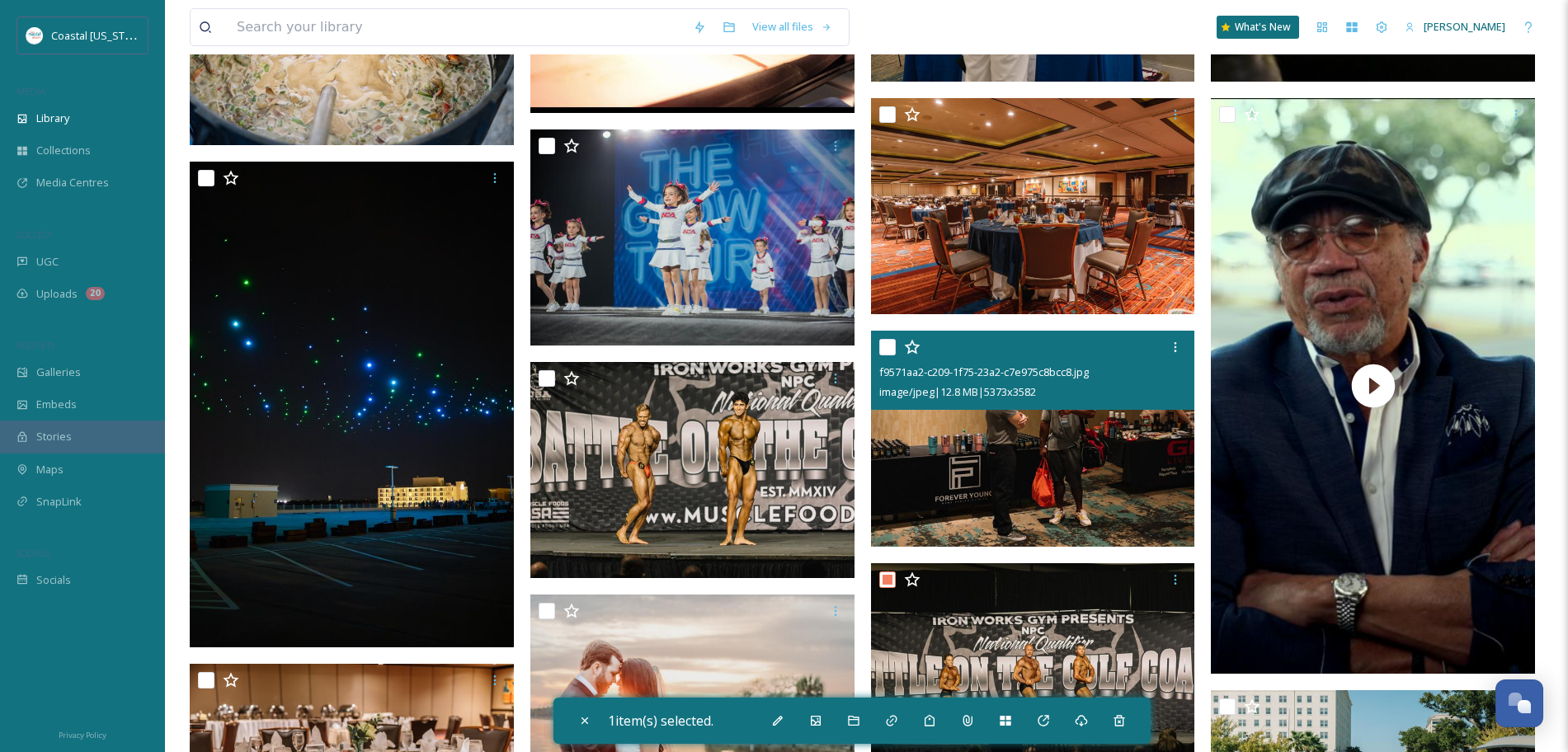
click at [882, 344] on input "checkbox" at bounding box center [888, 348] width 17 height 17
checkbox input "true"
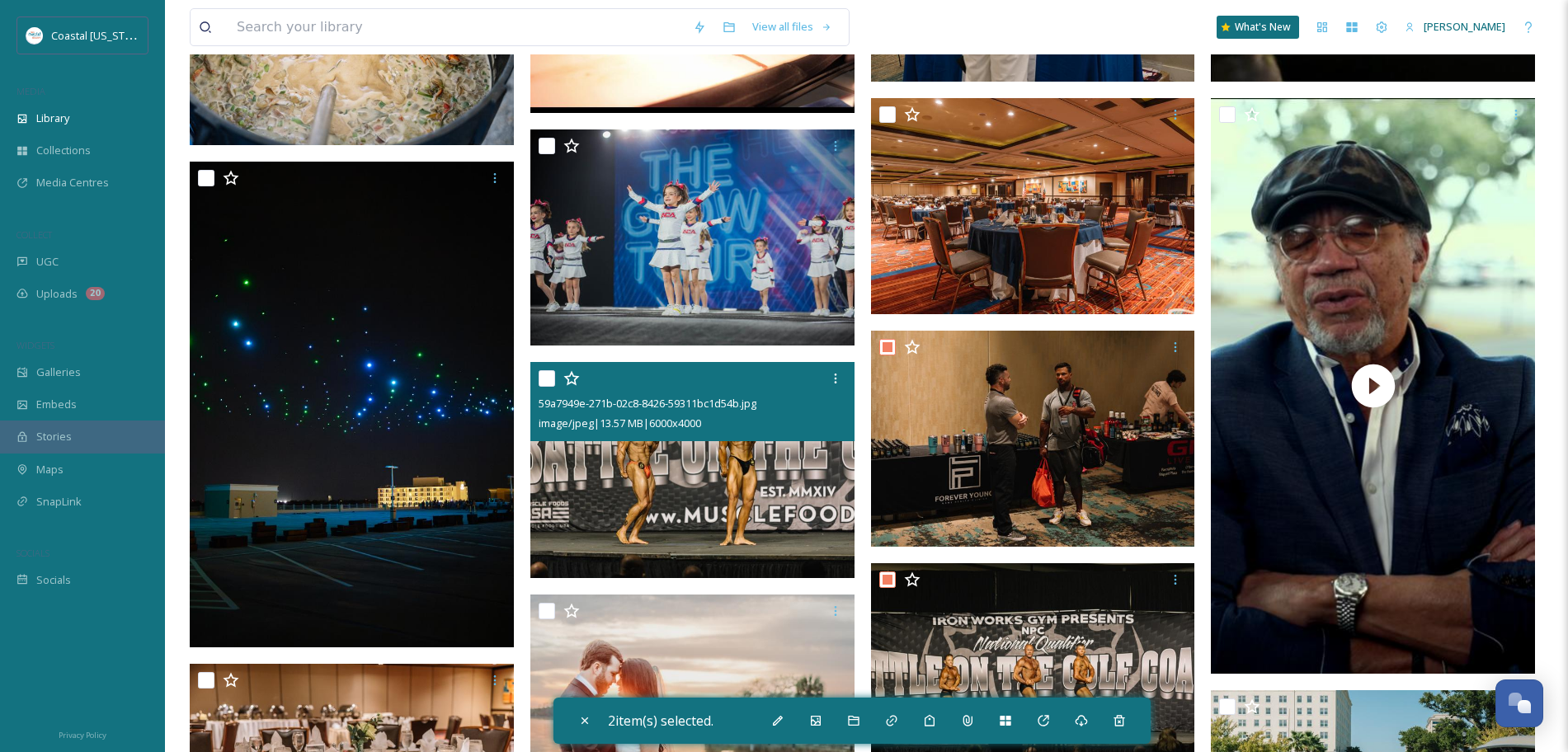
click at [546, 379] on input "checkbox" at bounding box center [547, 379] width 17 height 17
checkbox input "true"
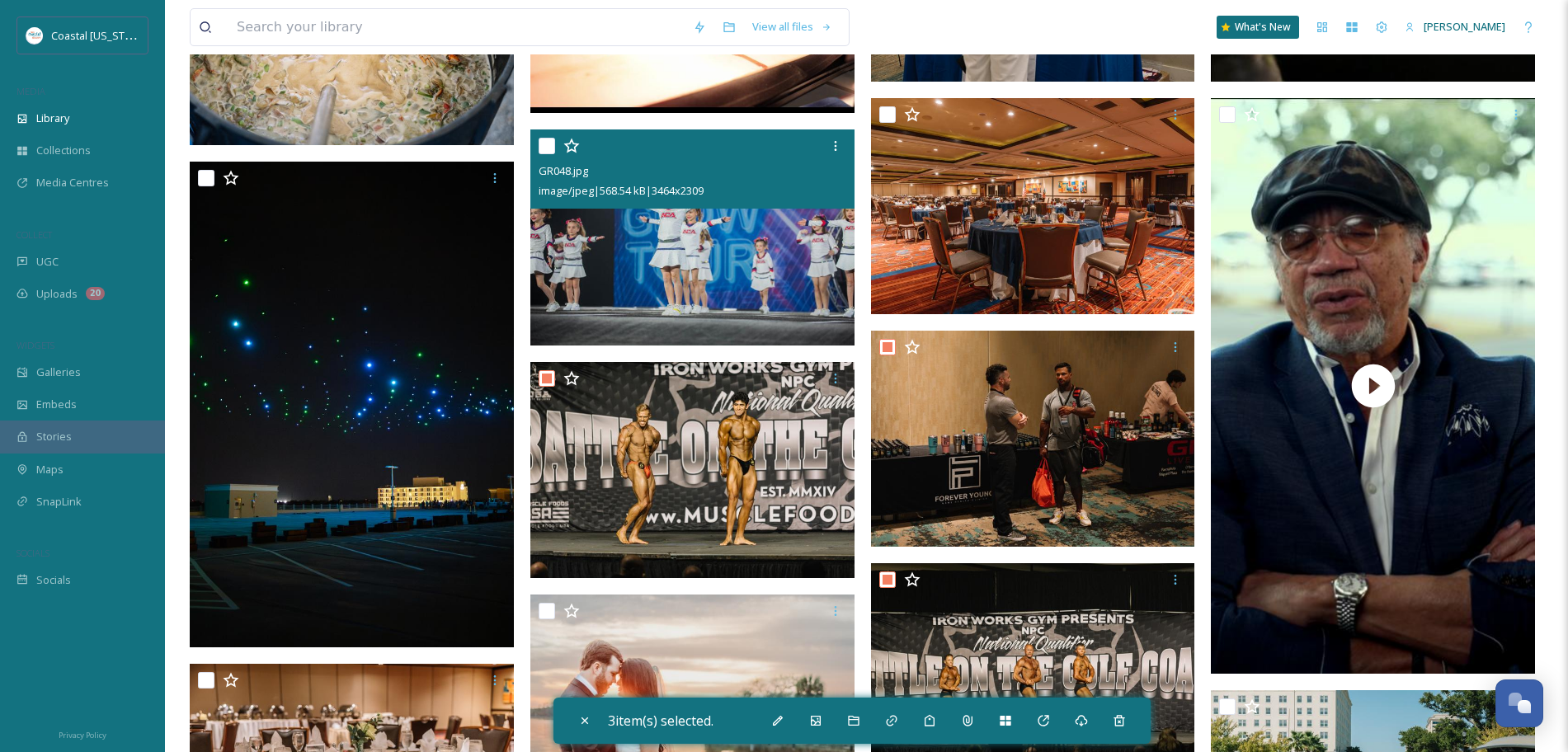
click at [543, 144] on input "checkbox" at bounding box center [547, 146] width 17 height 17
checkbox input "true"
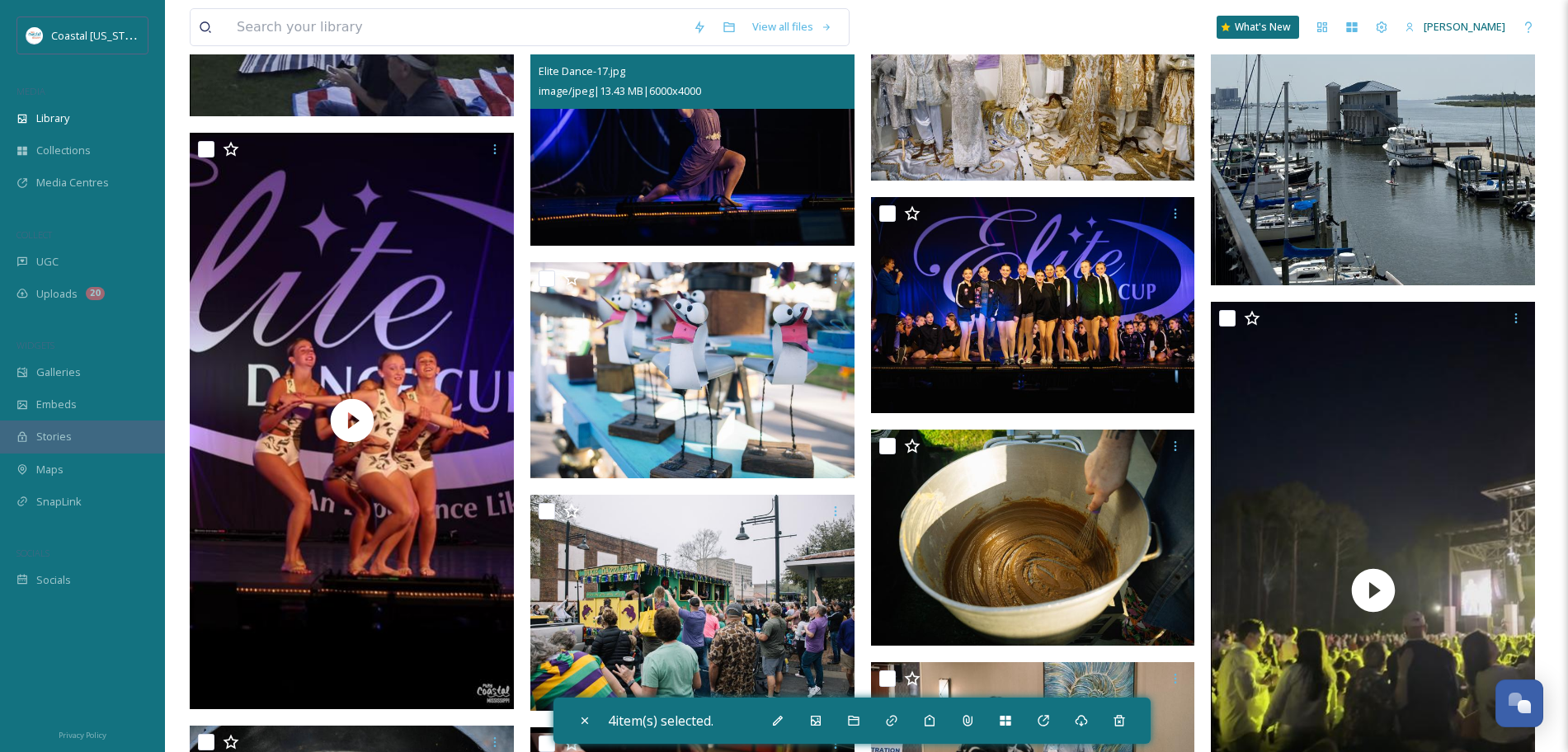
scroll to position [4831, 0]
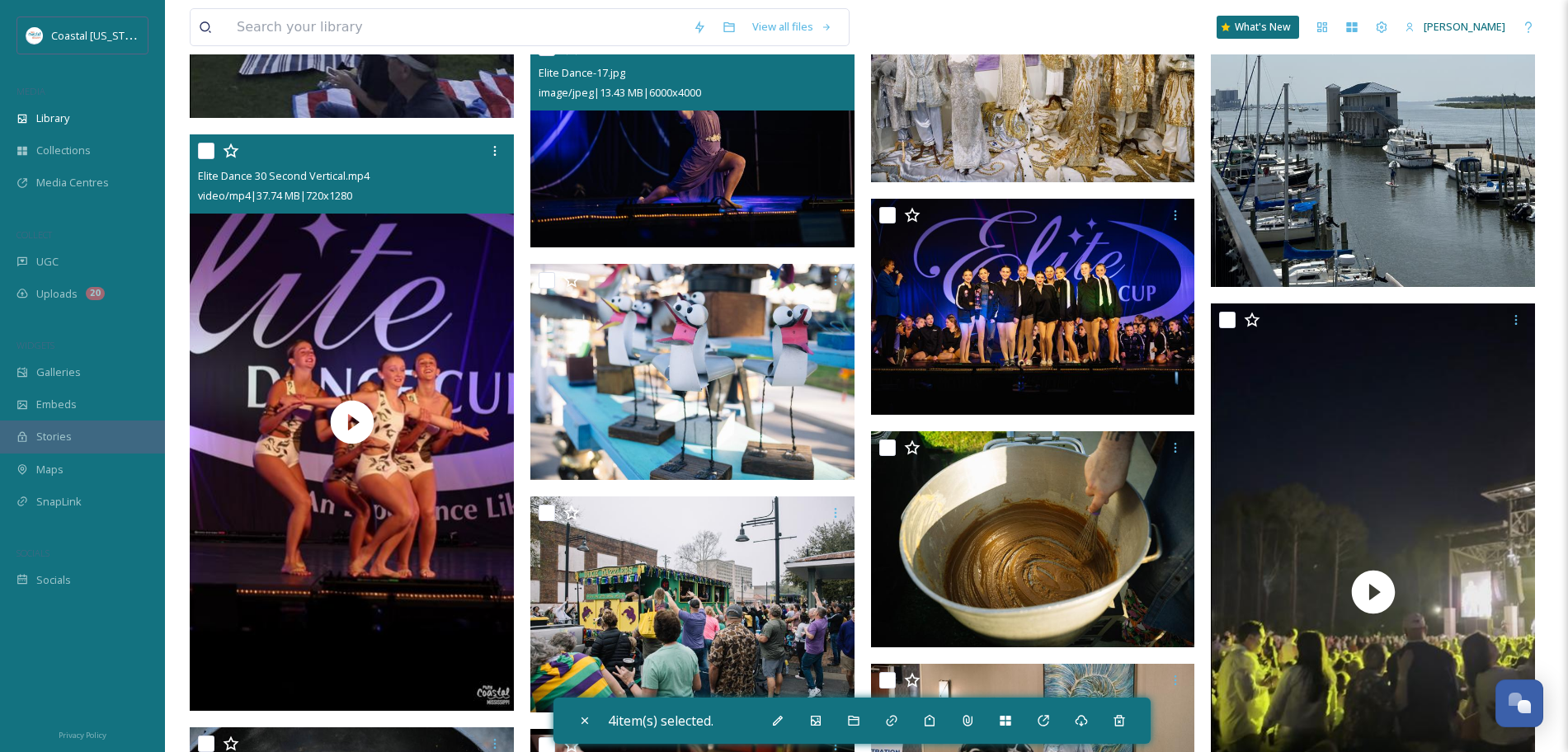
click at [209, 149] on input "checkbox" at bounding box center [206, 151] width 17 height 17
checkbox input "true"
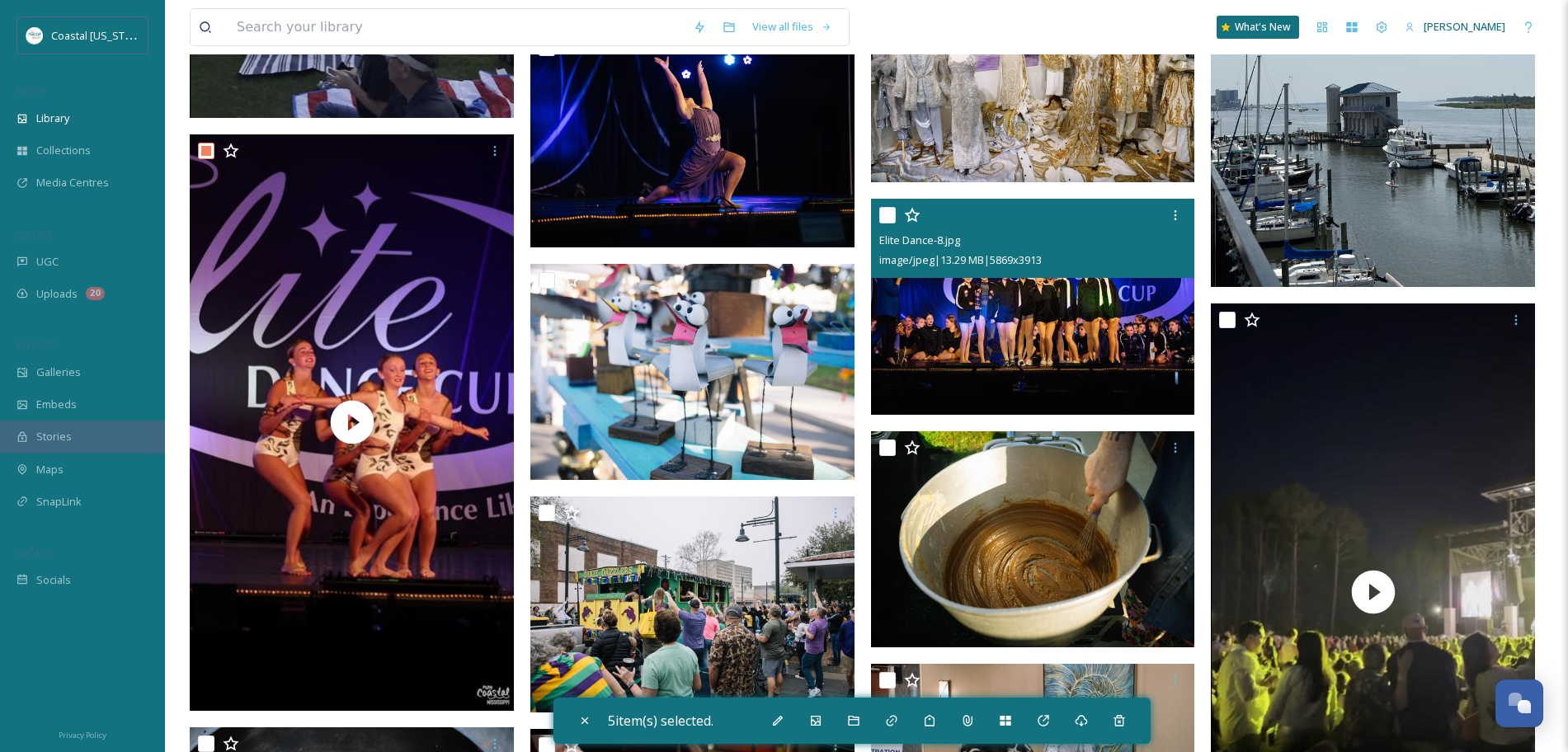
click at [884, 219] on input "checkbox" at bounding box center [888, 215] width 17 height 17
checkbox input "true"
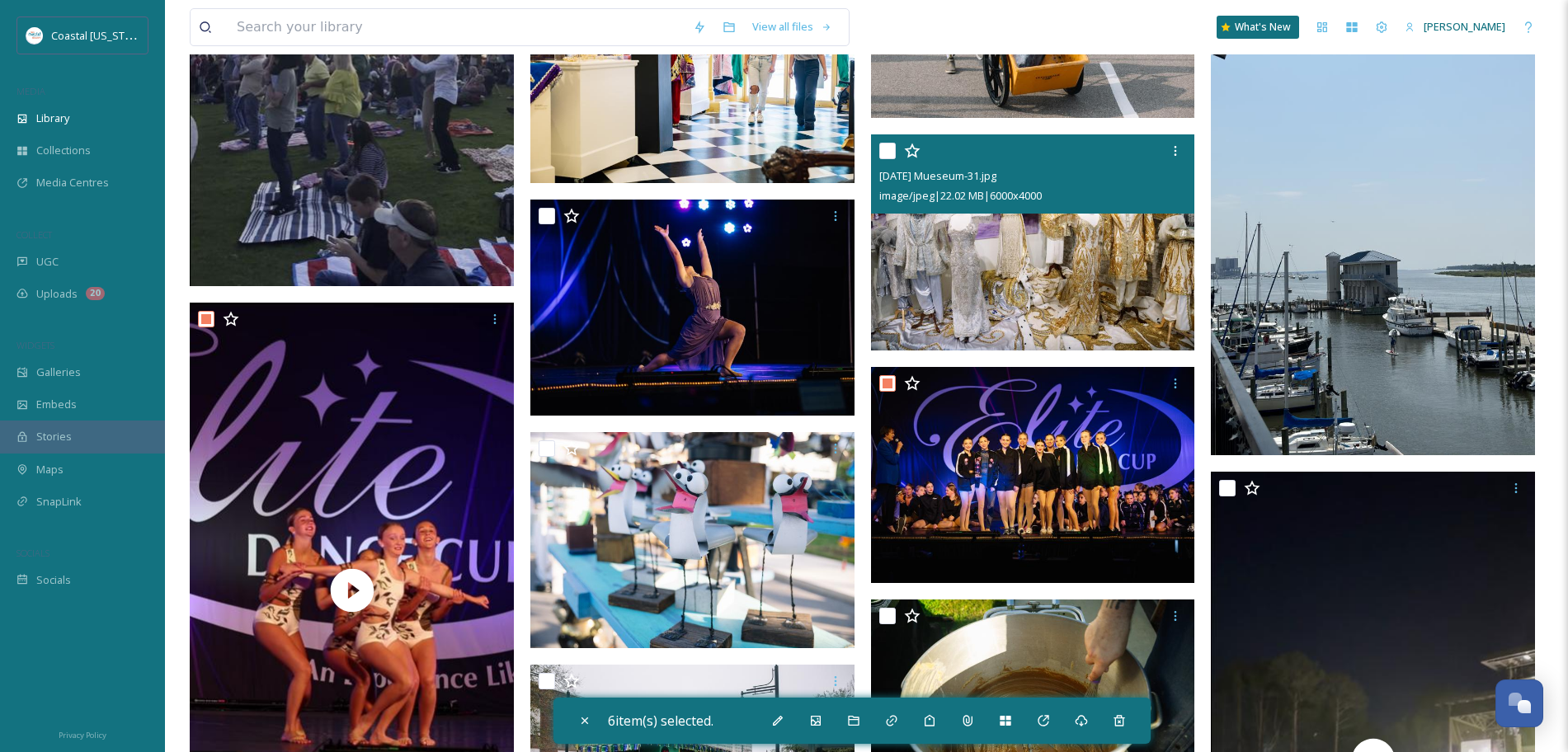
scroll to position [4661, 0]
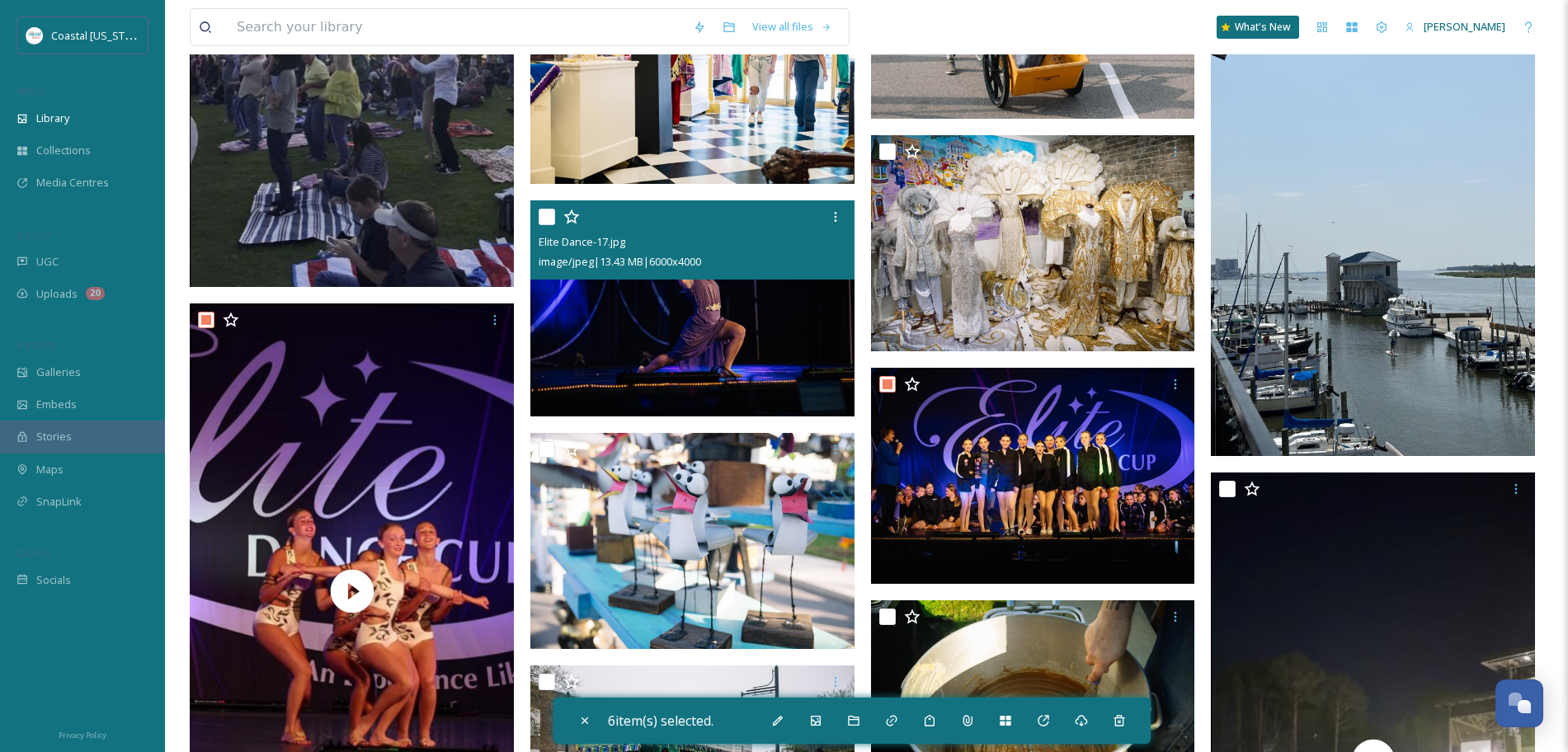
click at [540, 218] on input "checkbox" at bounding box center [547, 217] width 17 height 17
checkbox input "true"
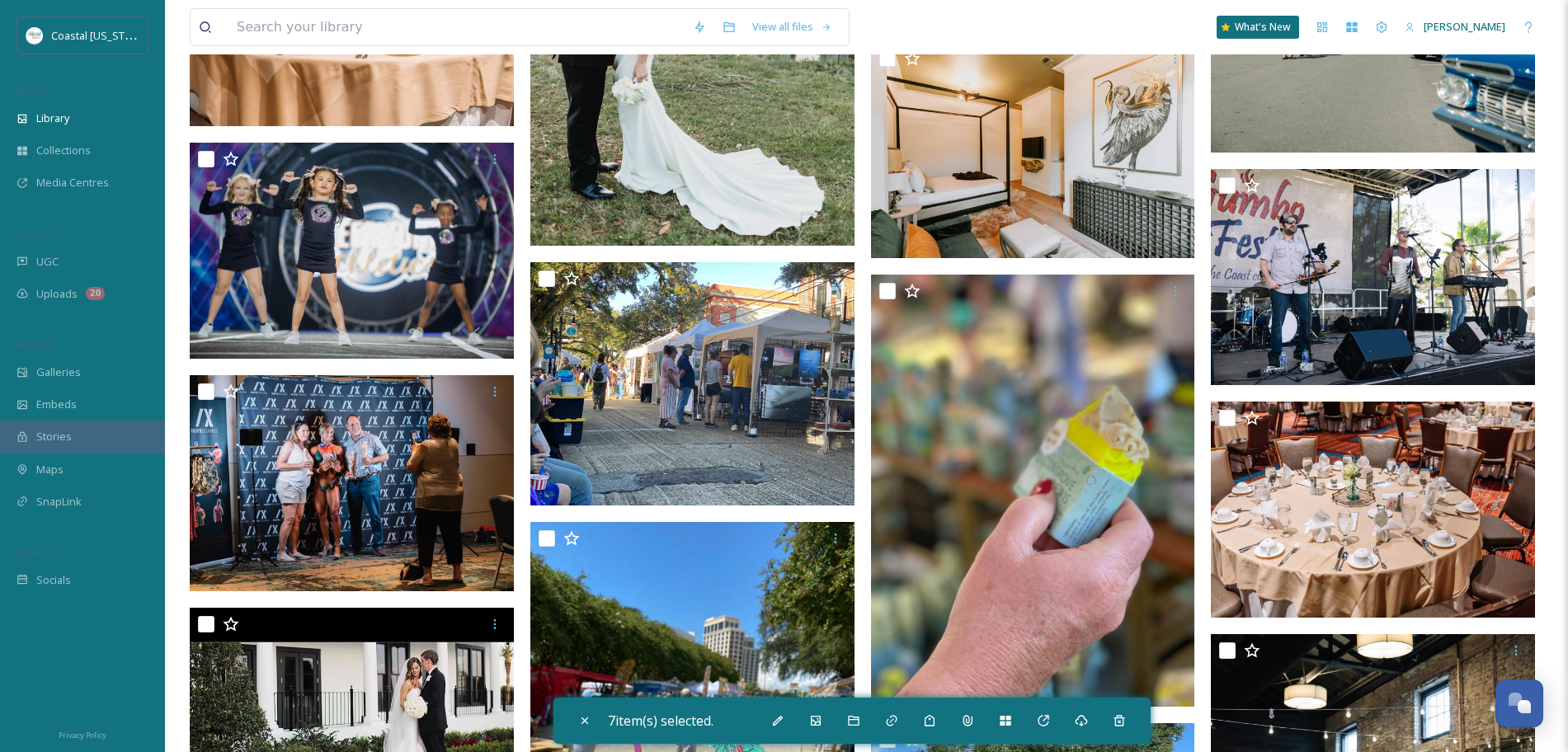
scroll to position [6403, 0]
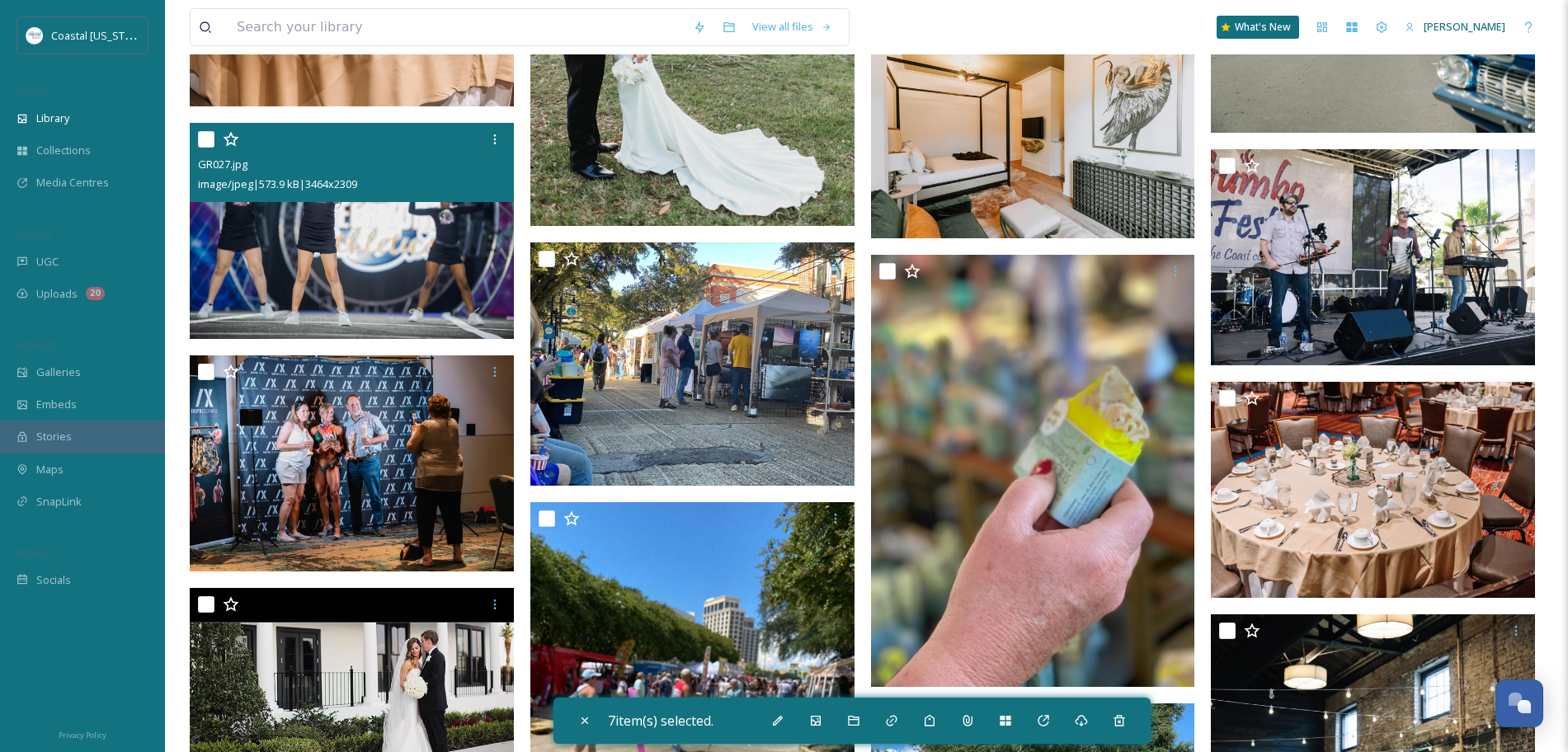
click at [205, 147] on input "checkbox" at bounding box center [206, 139] width 17 height 17
checkbox input "true"
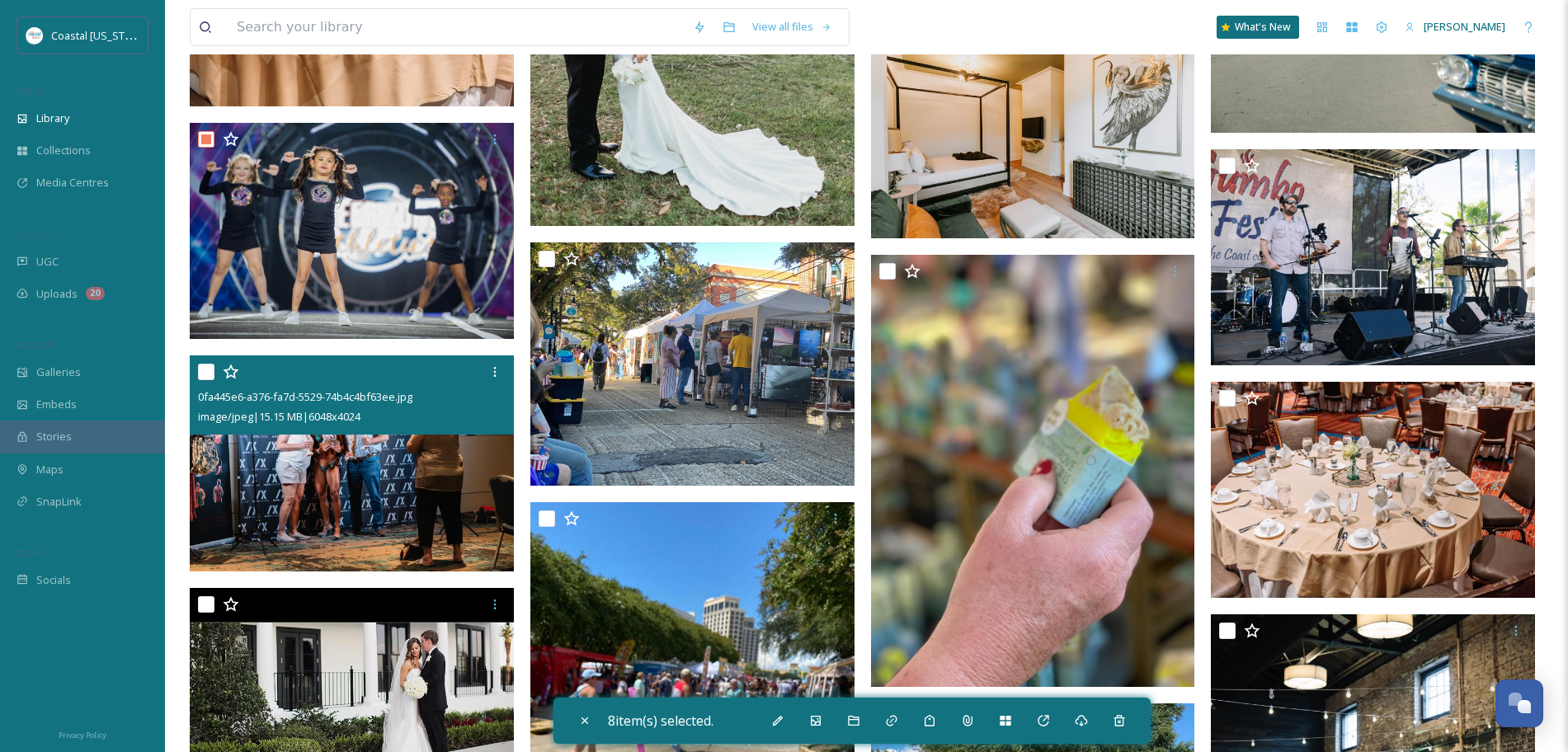
click at [203, 376] on input "checkbox" at bounding box center [206, 372] width 17 height 17
checkbox input "true"
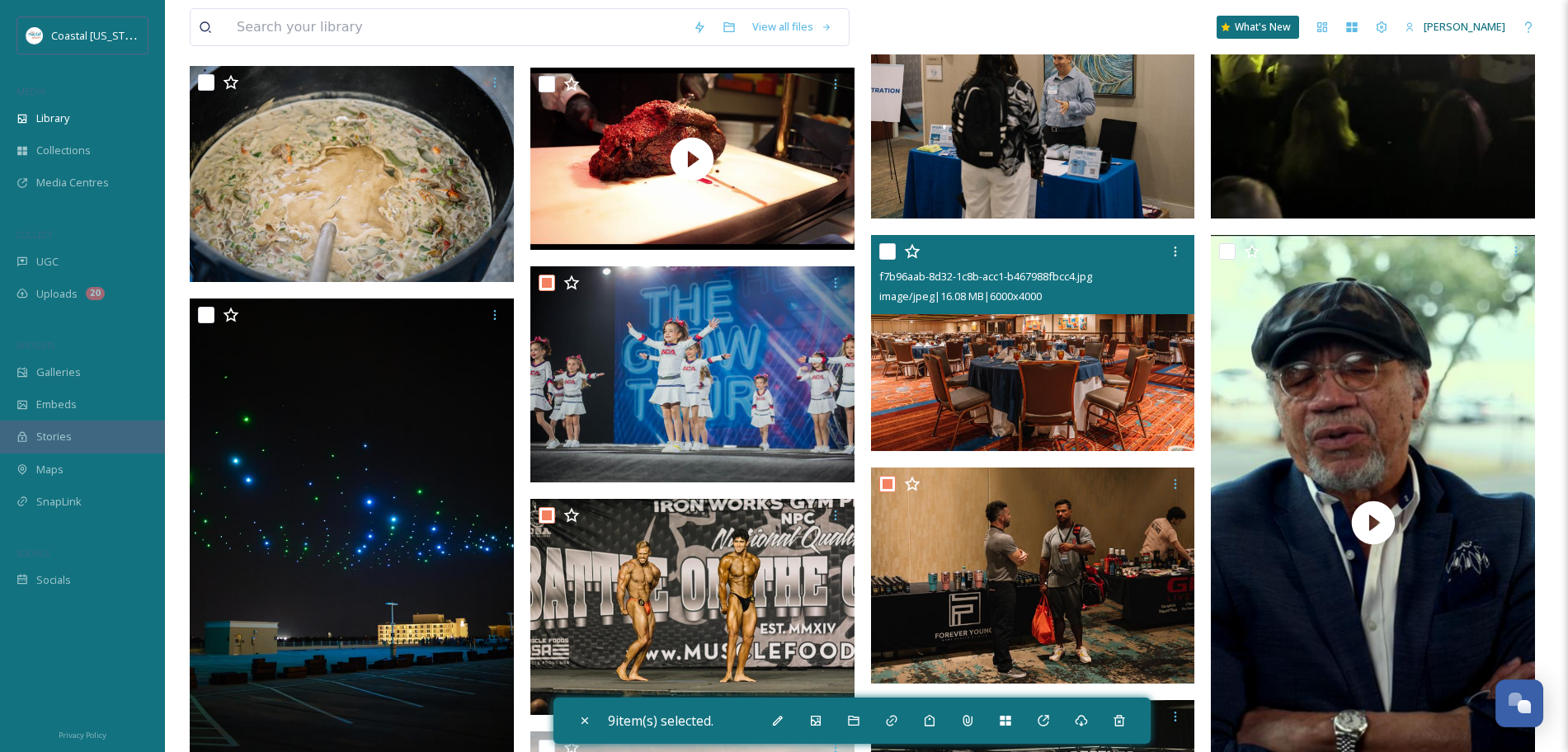
scroll to position [5490, 0]
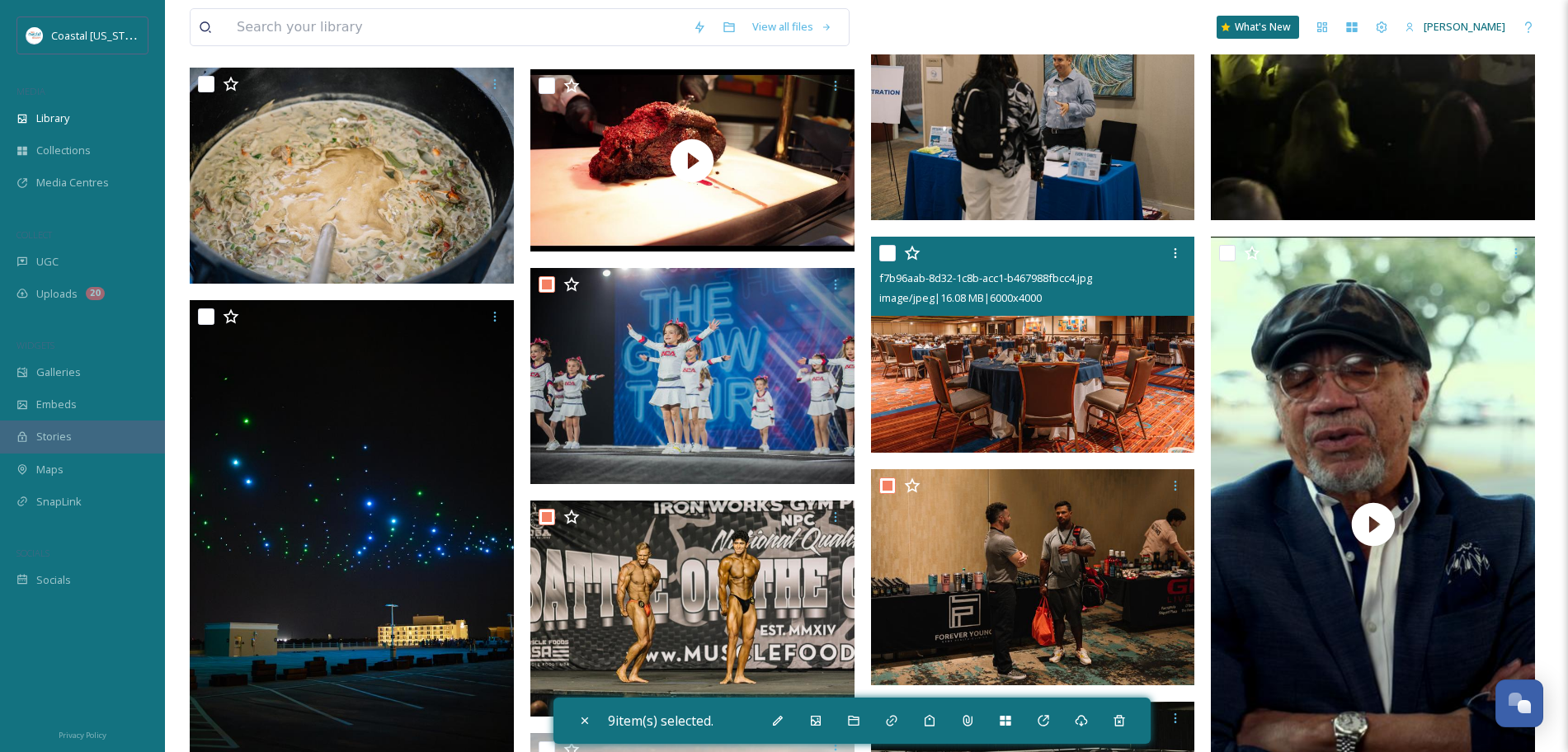
click at [890, 254] on input "checkbox" at bounding box center [888, 253] width 17 height 17
checkbox input "true"
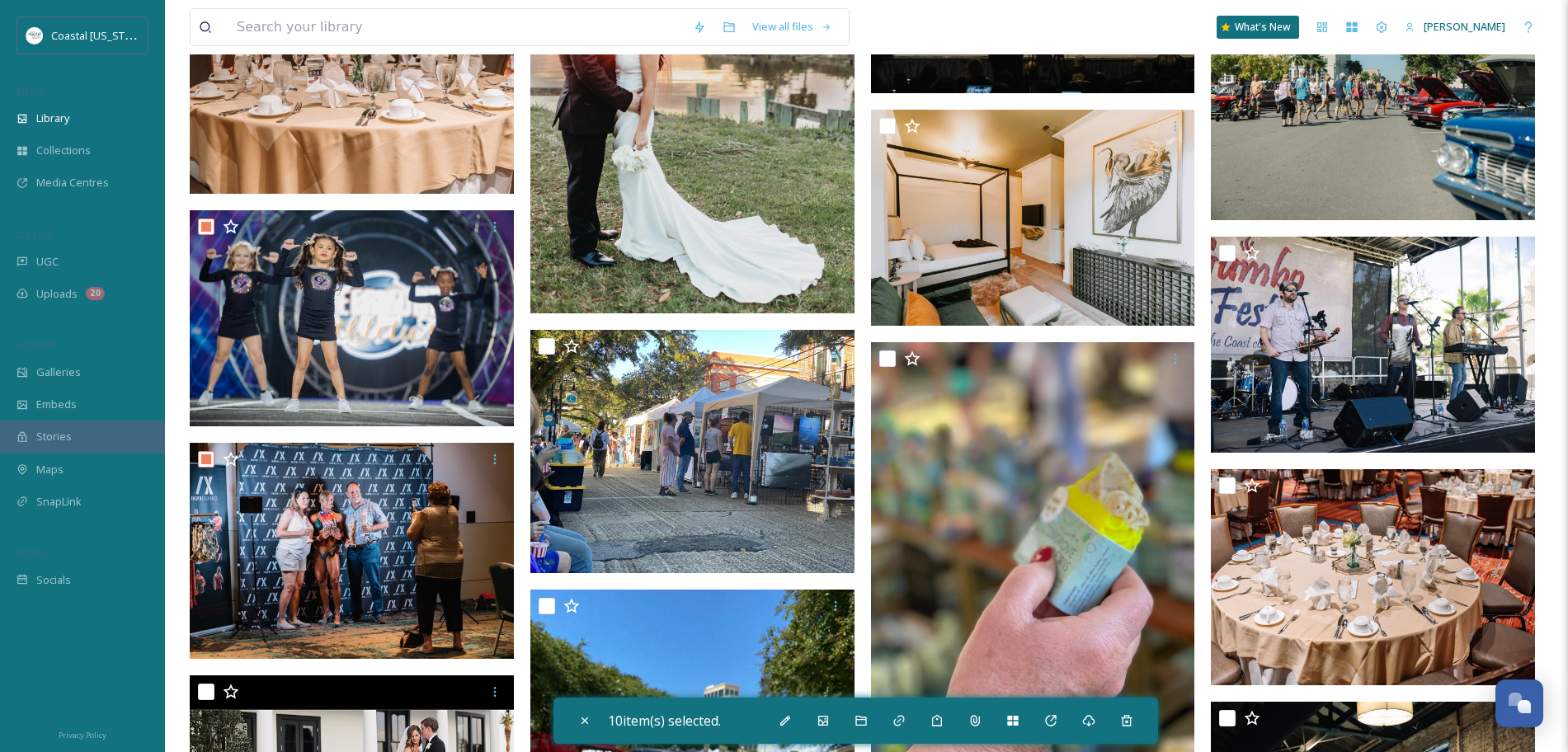
scroll to position [6370, 0]
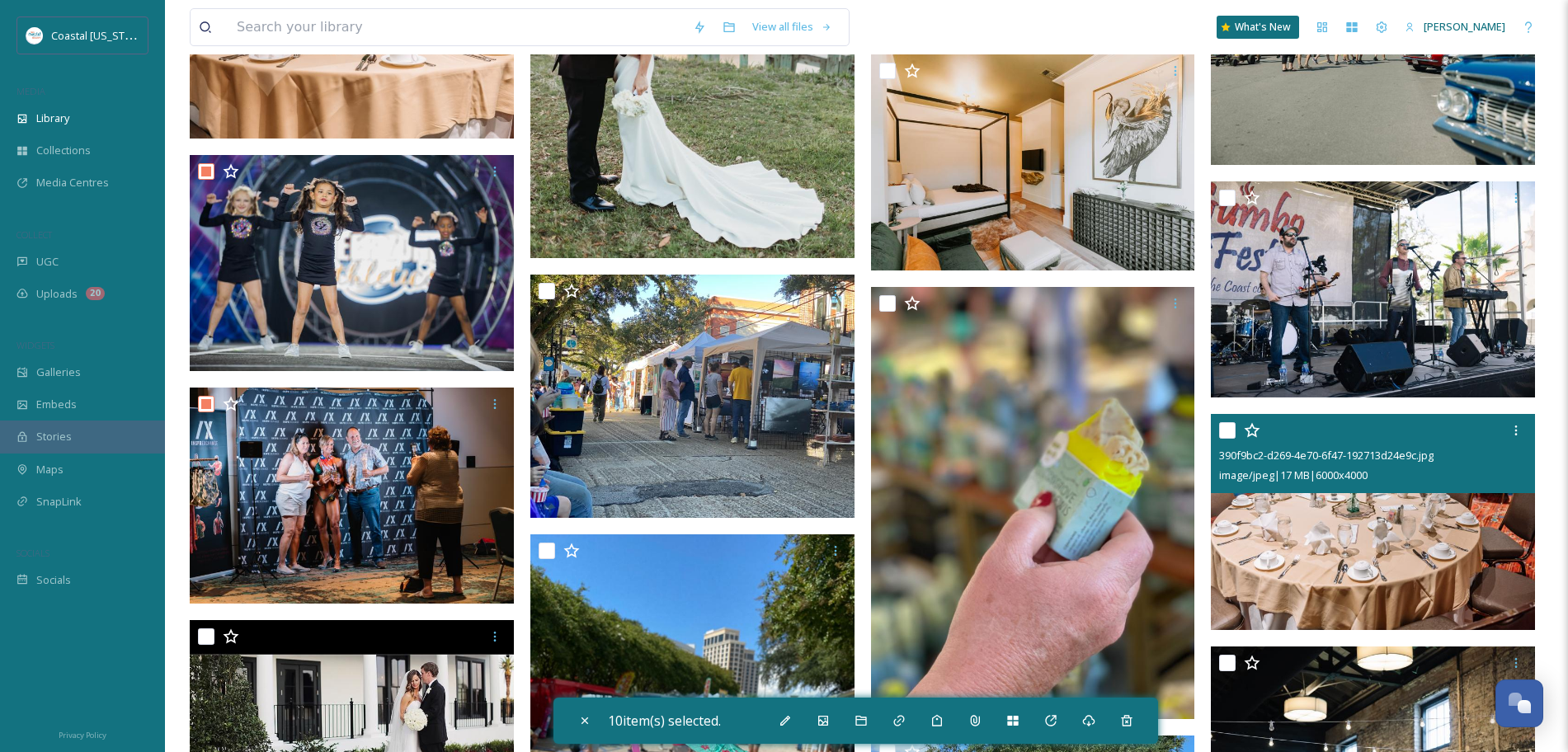
click at [1228, 433] on input "checkbox" at bounding box center [1228, 430] width 17 height 17
checkbox input "true"
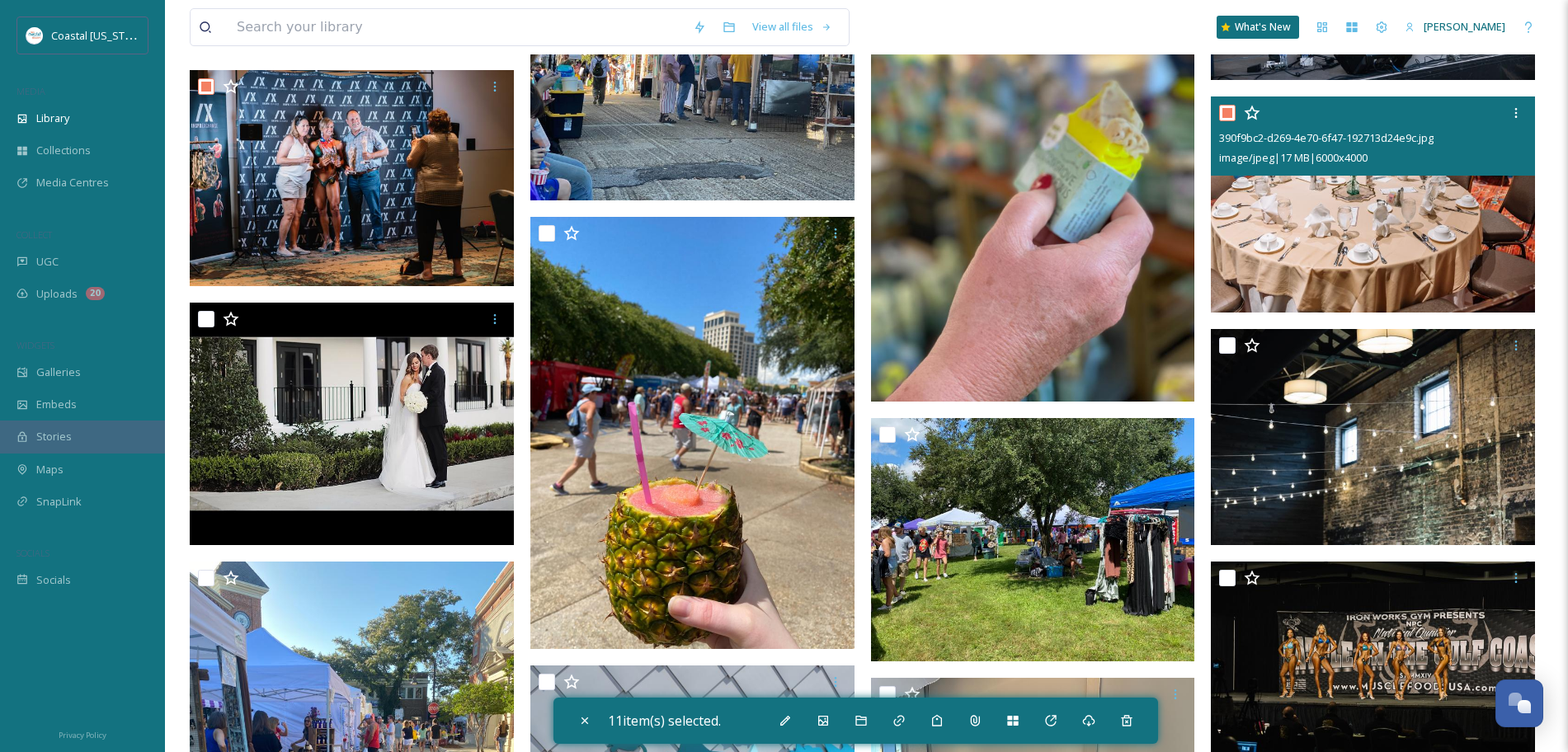
scroll to position [6689, 0]
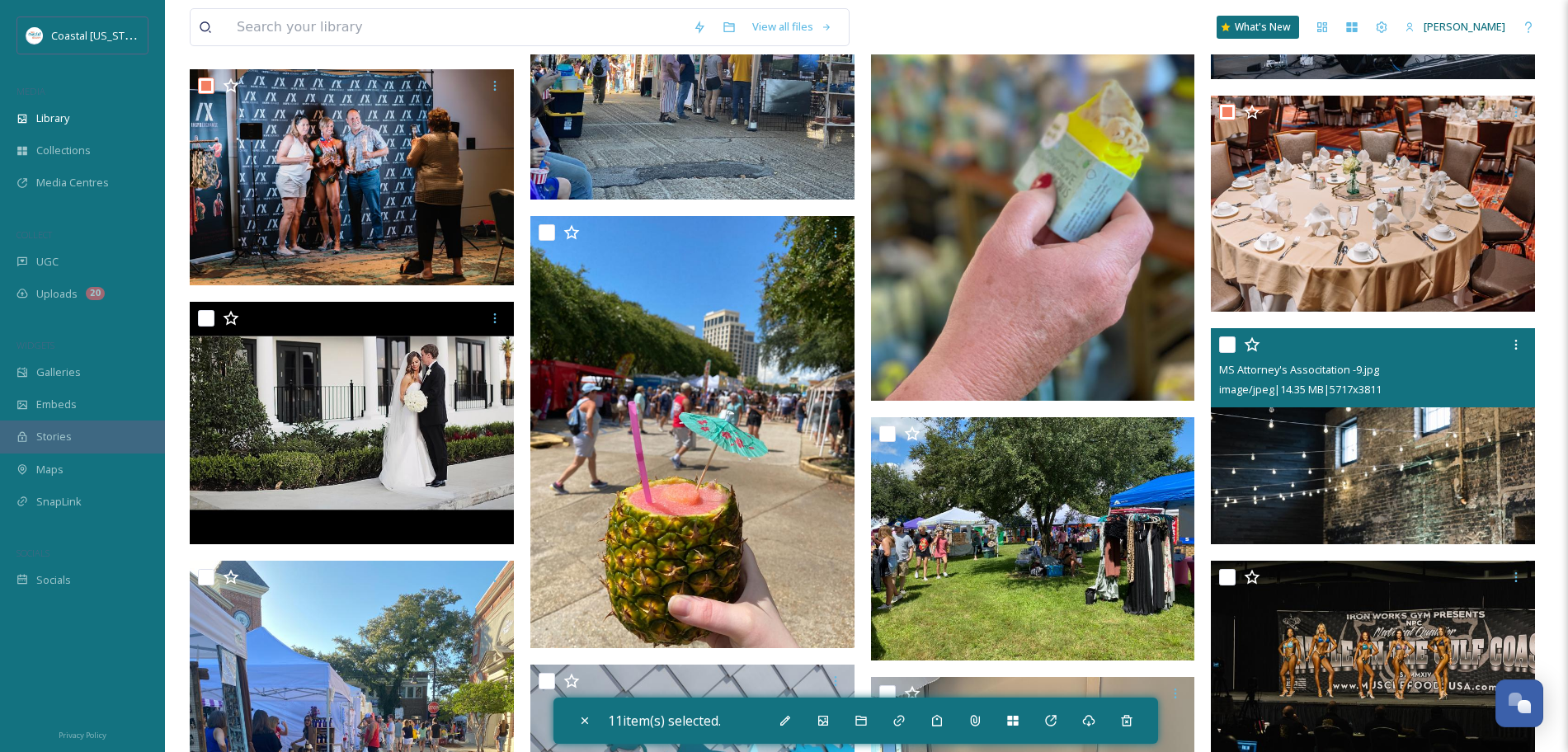
click at [1229, 349] on input "checkbox" at bounding box center [1228, 345] width 17 height 17
checkbox input "true"
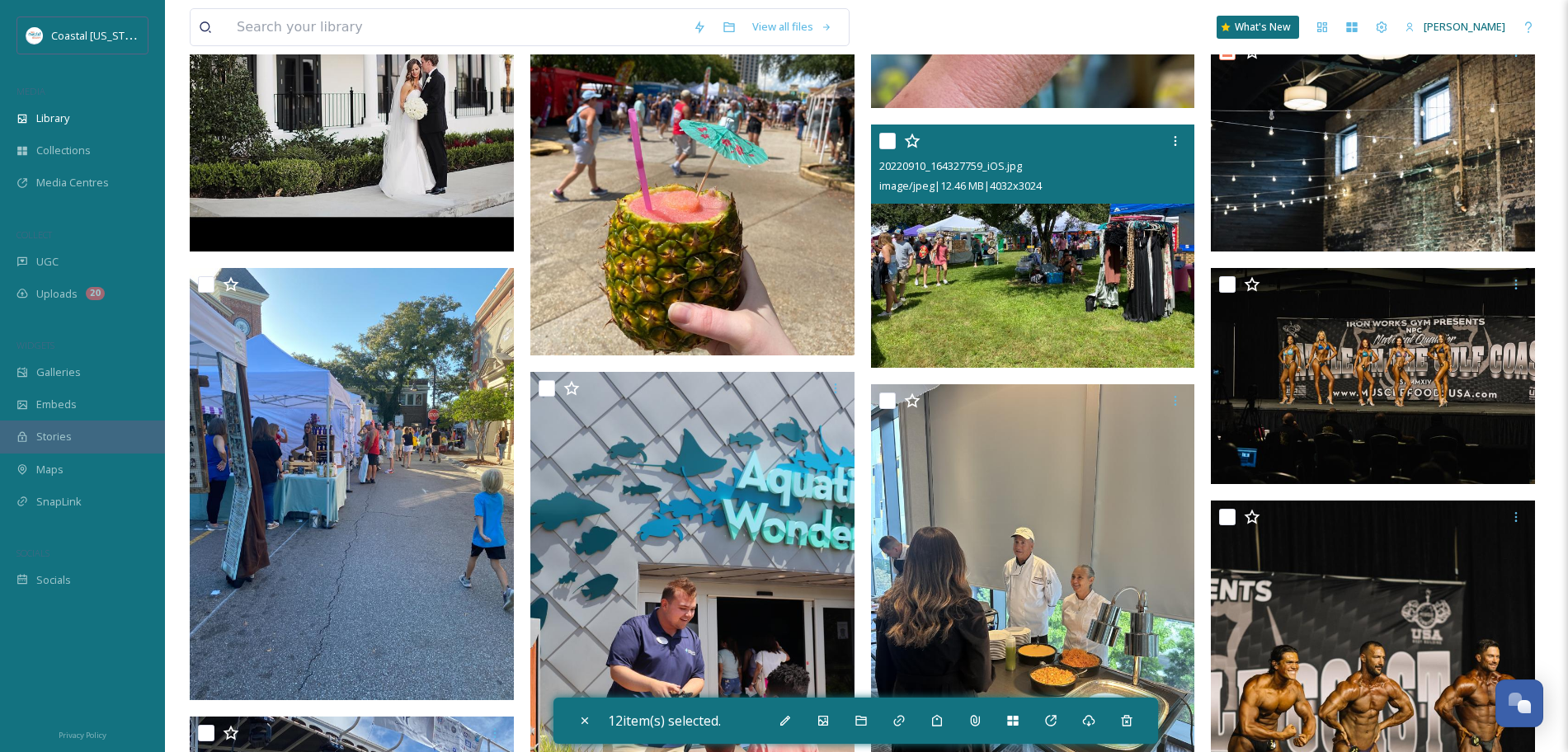
scroll to position [7043, 0]
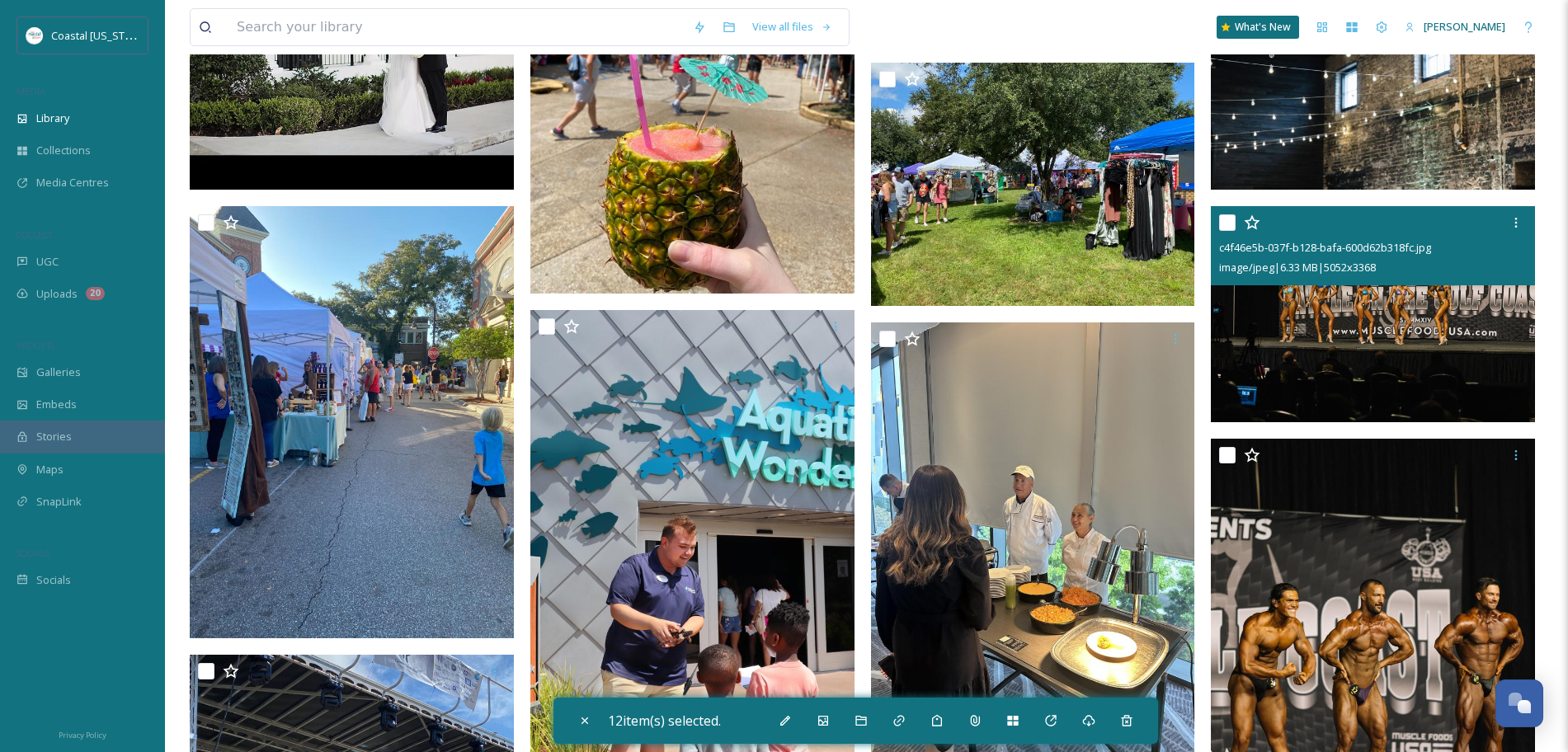
click at [1226, 227] on input "checkbox" at bounding box center [1228, 223] width 17 height 17
checkbox input "true"
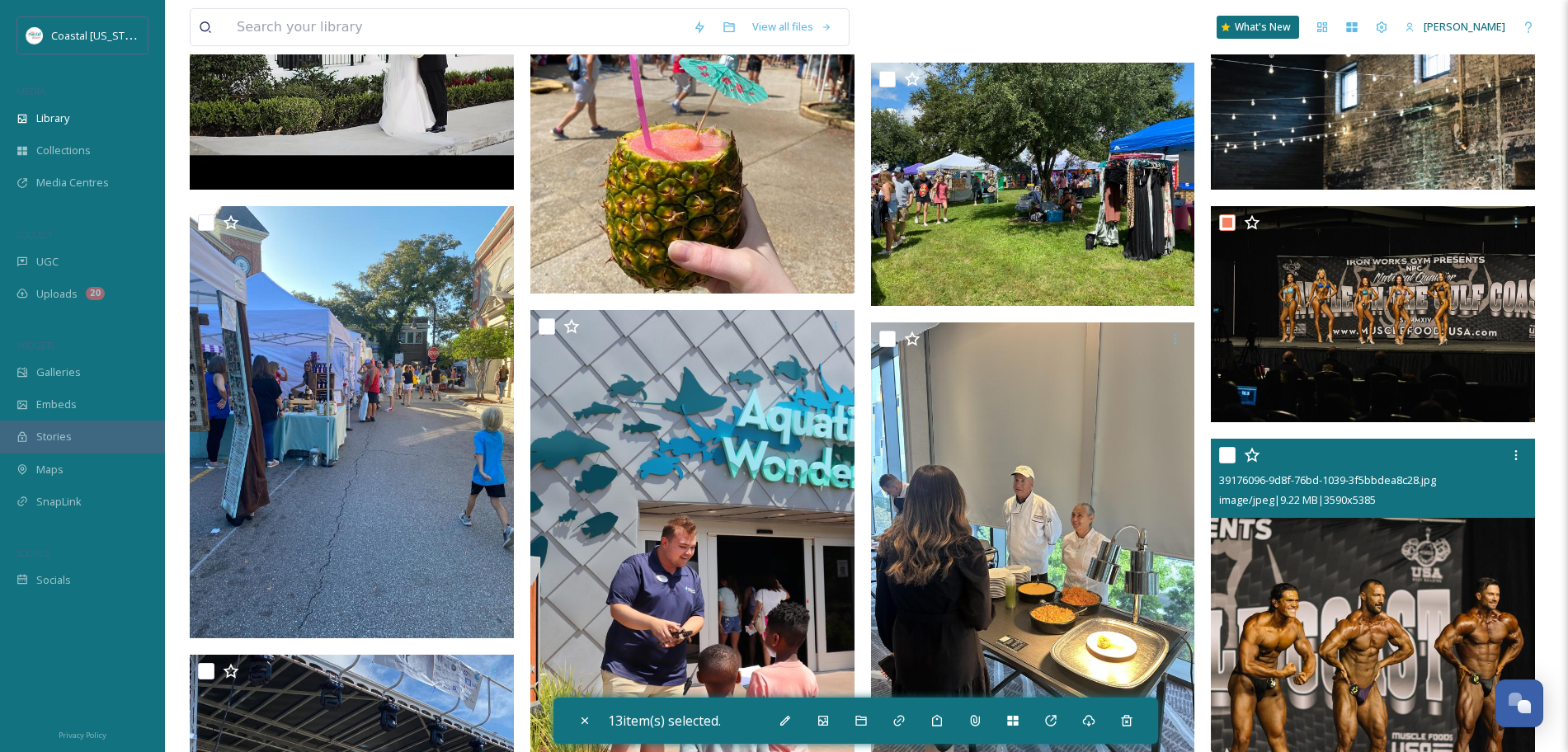
click at [1224, 463] on div at bounding box center [1228, 456] width 17 height 17
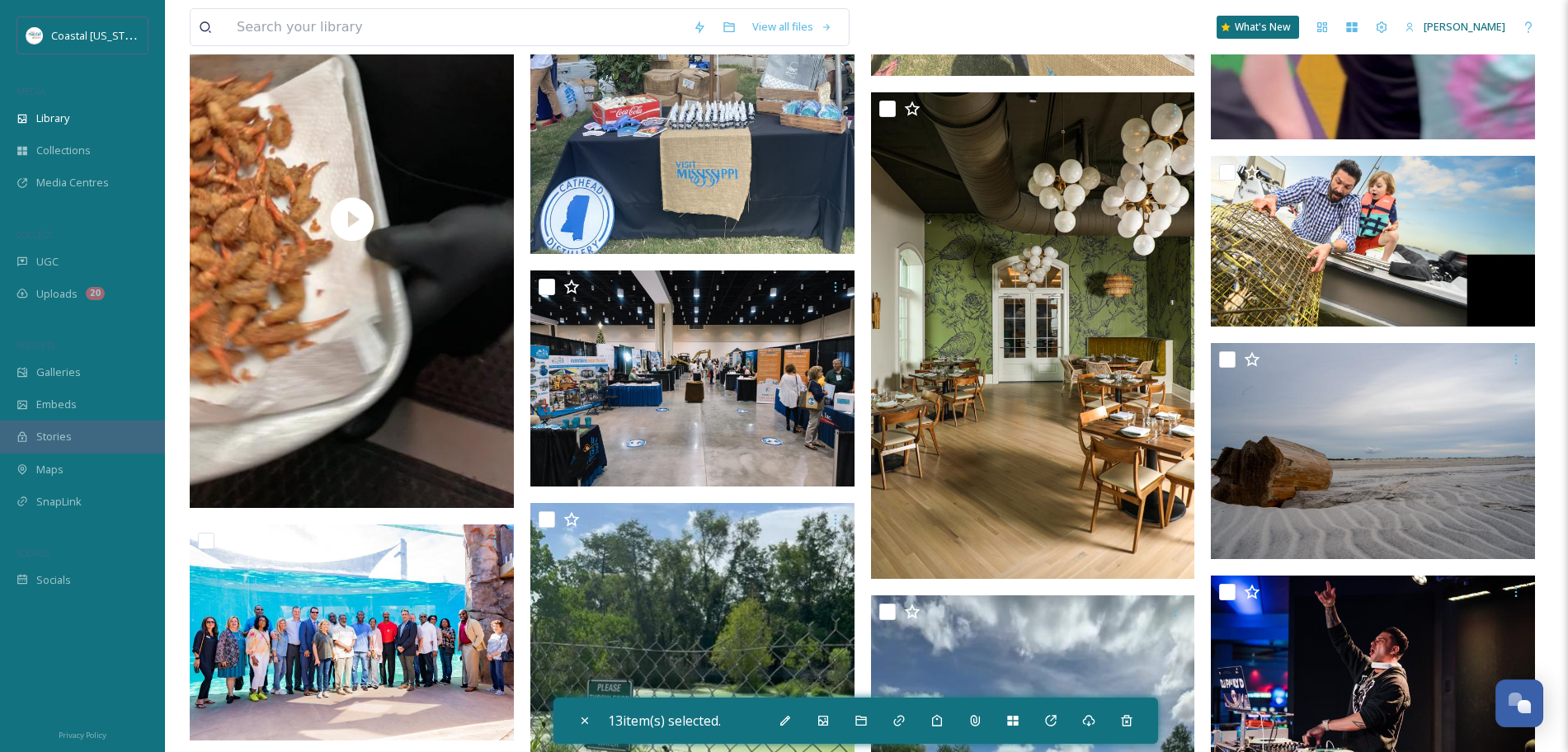
scroll to position [10819, 0]
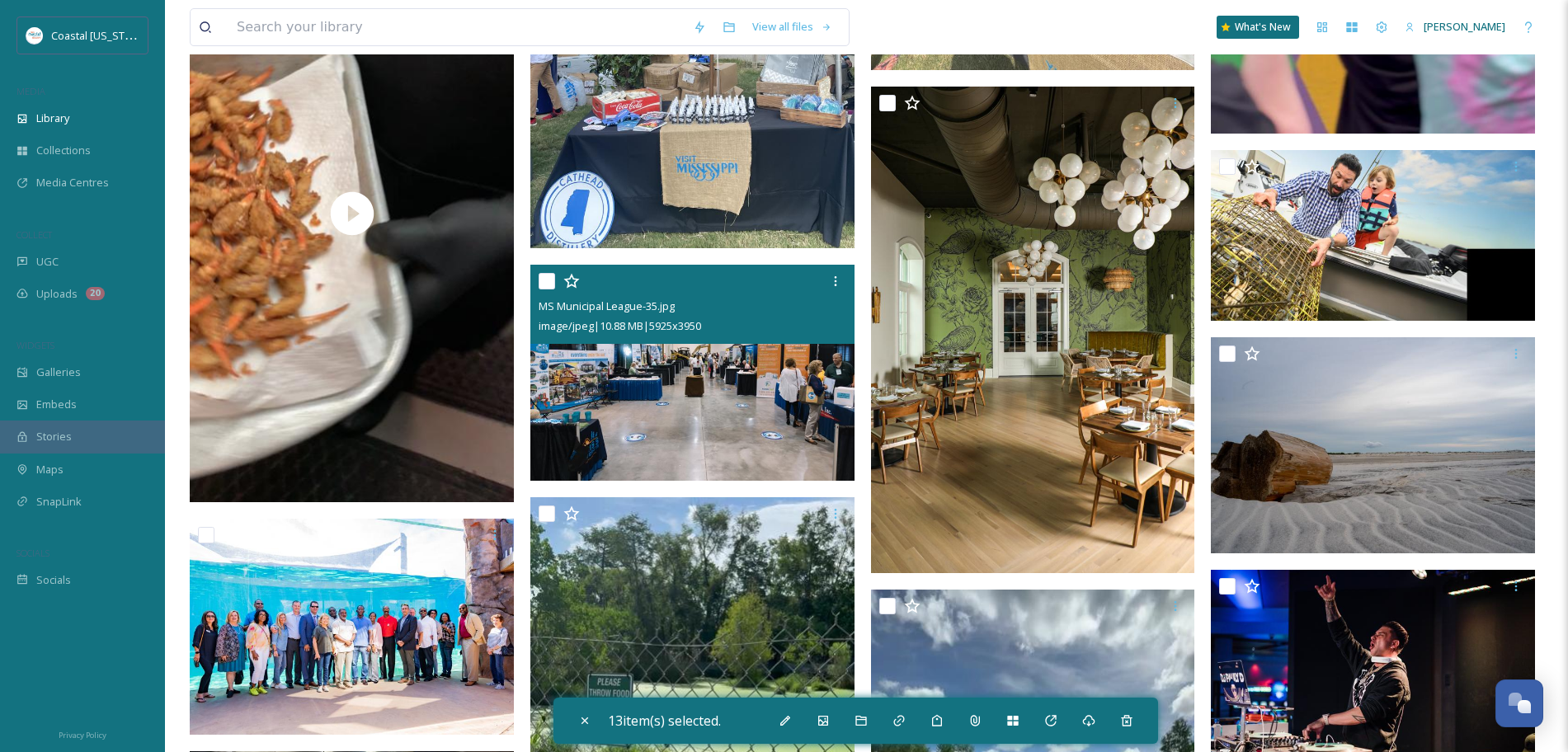
click at [550, 277] on input "checkbox" at bounding box center [547, 281] width 17 height 17
checkbox input "true"
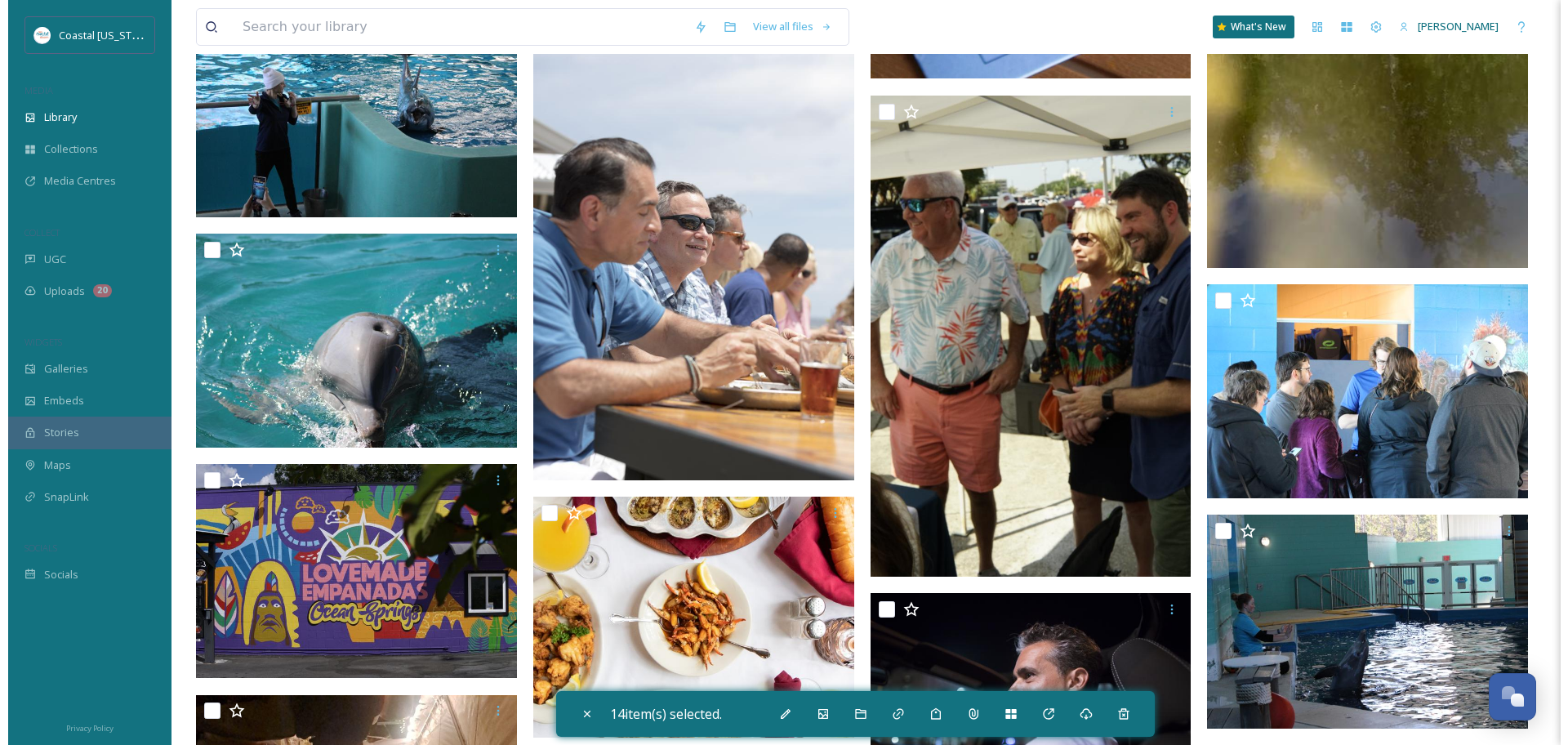
scroll to position [13676, 0]
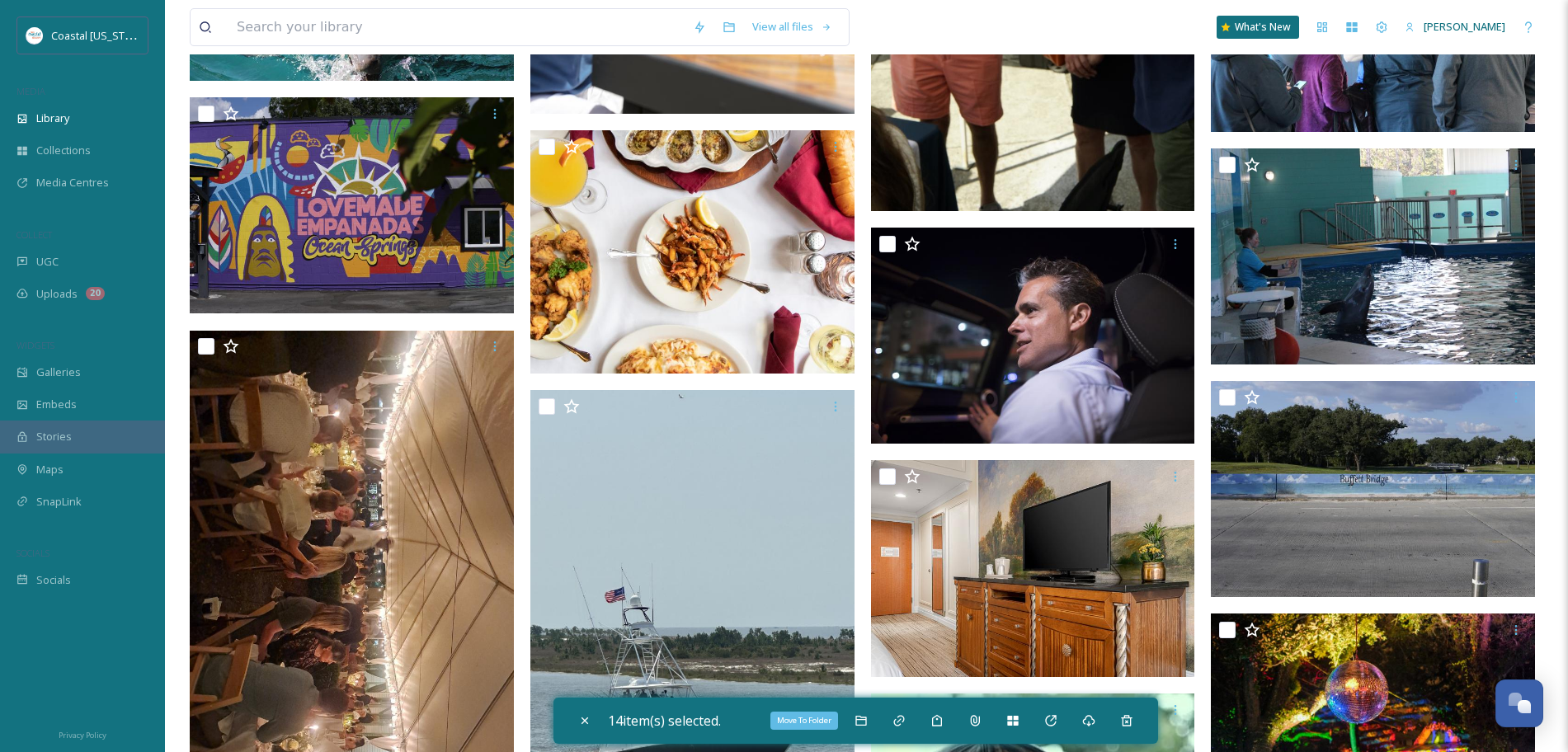
click at [868, 721] on icon at bounding box center [861, 721] width 14 height 14
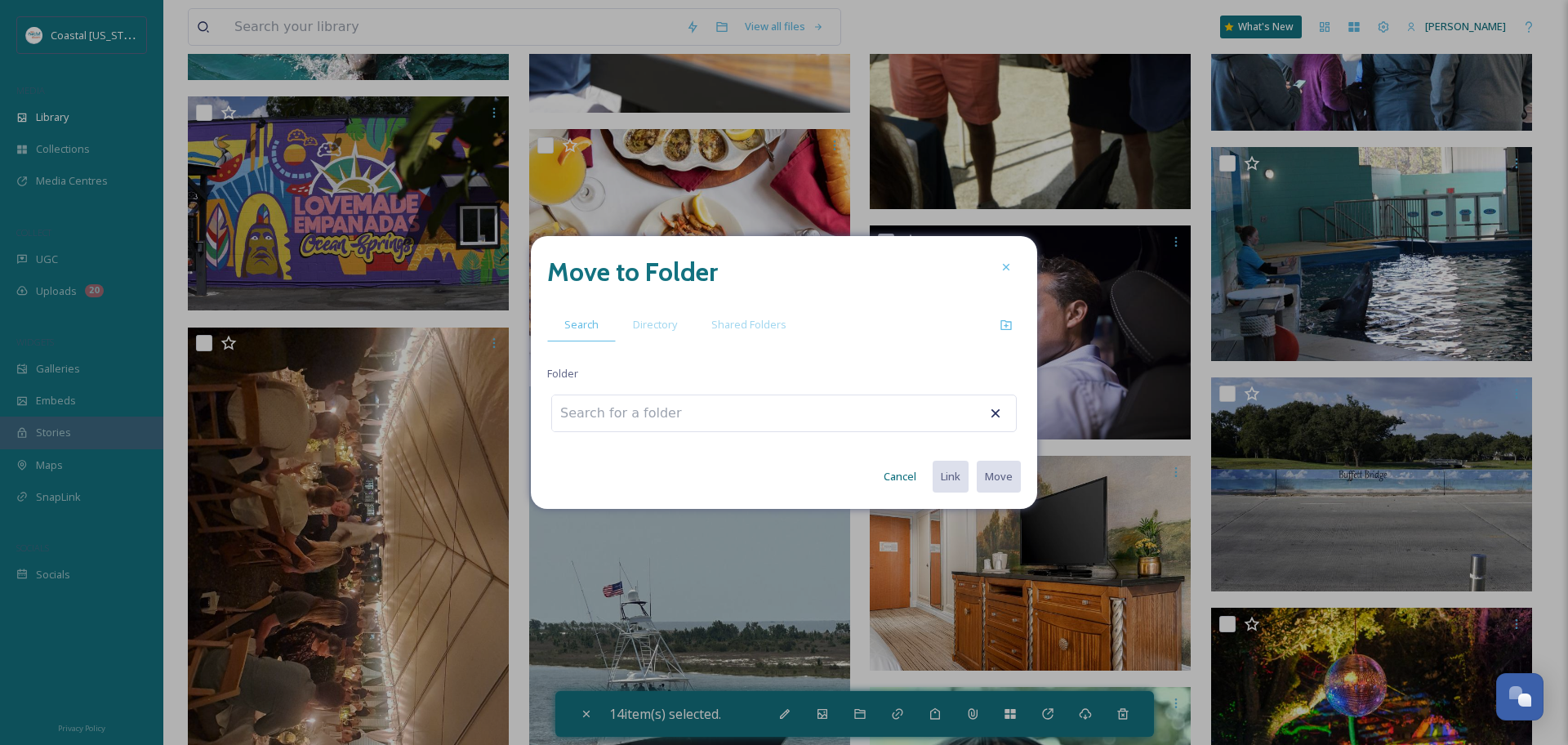
click at [633, 320] on span "Directory" at bounding box center [654, 324] width 44 height 16
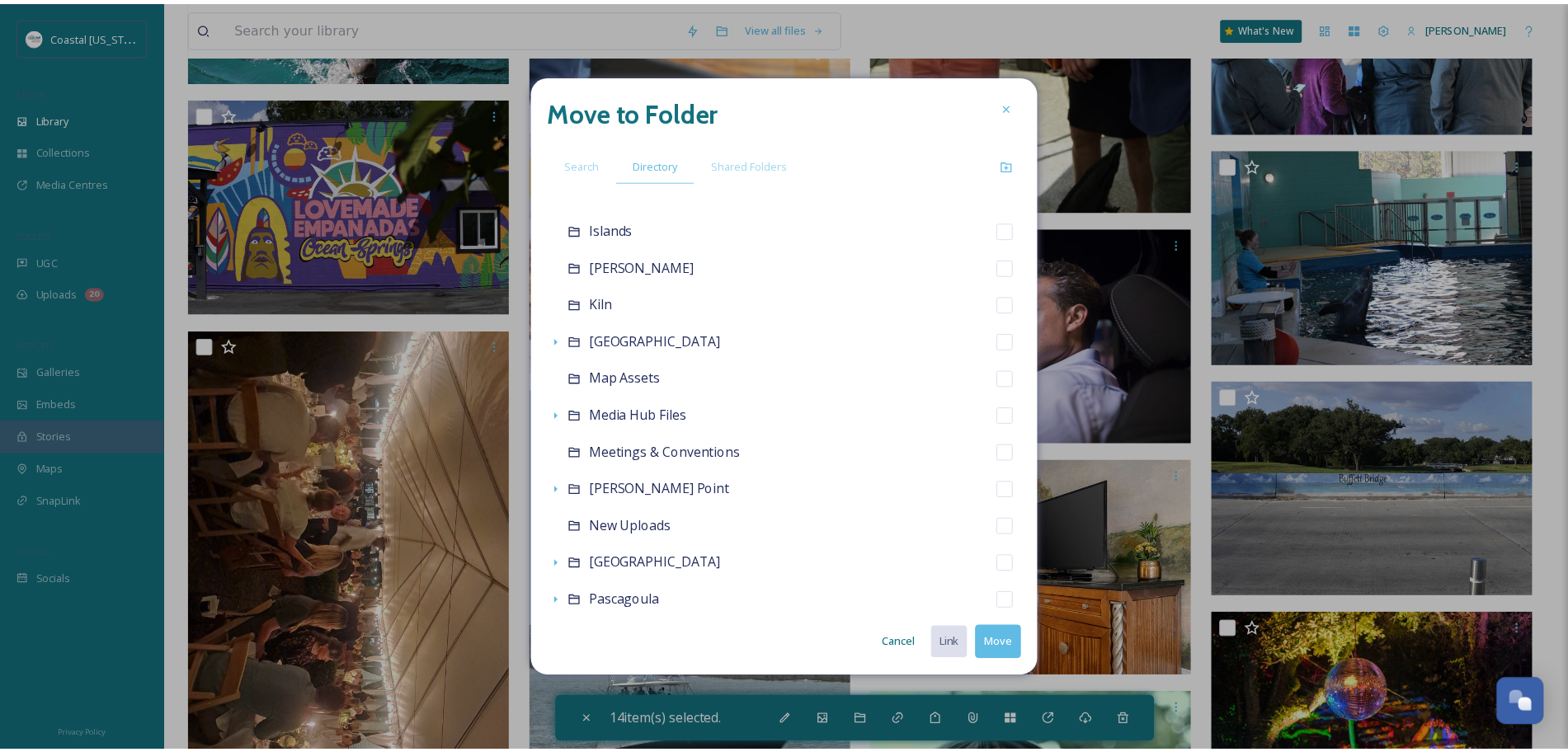
scroll to position [408, 0]
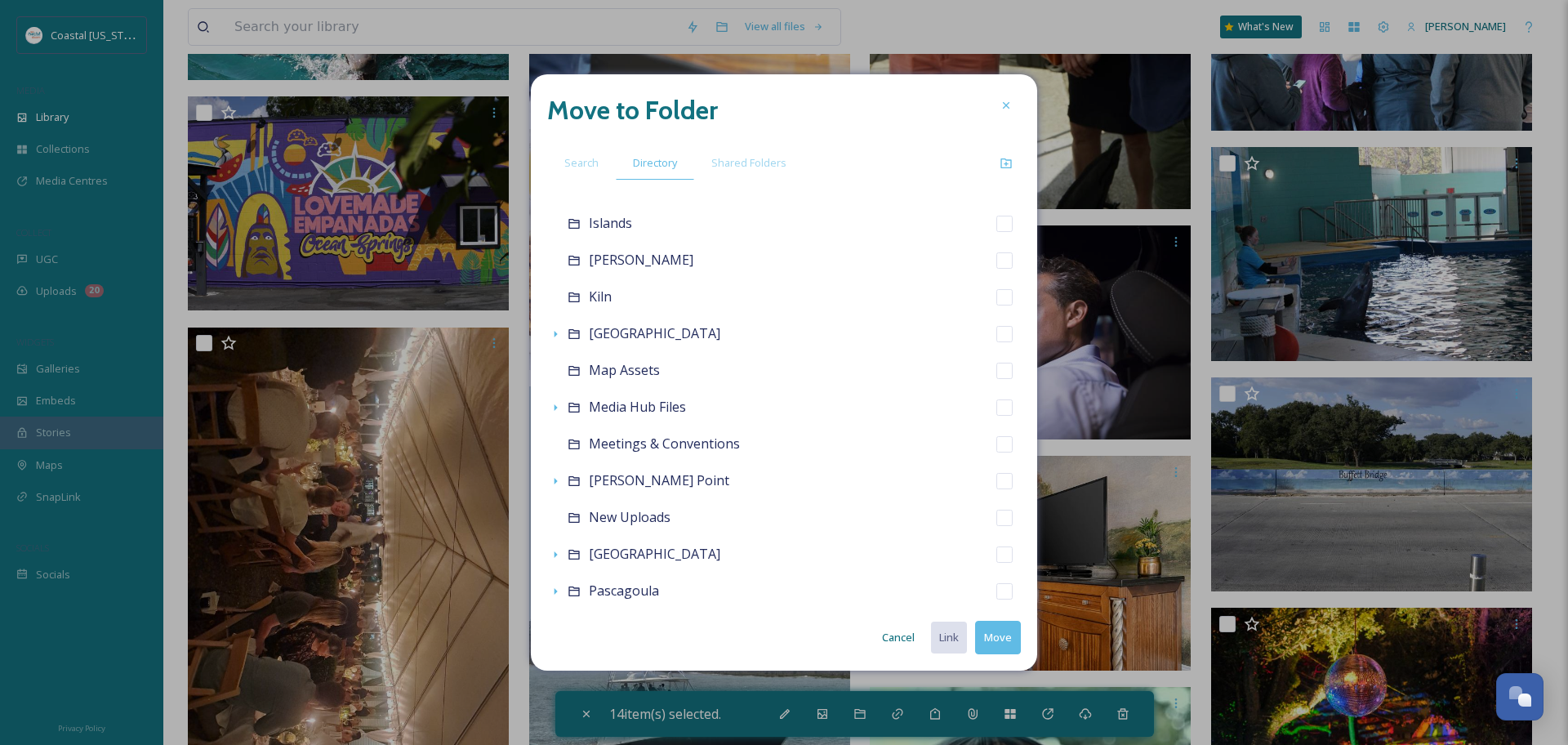
click at [802, 436] on div "Meetings & Conventions" at bounding box center [784, 444] width 474 height 37
checkbox input "false"
checkbox input "true"
click at [984, 640] on button "Move" at bounding box center [998, 638] width 46 height 33
